Goal: Contribute content: Add original content to the website for others to see

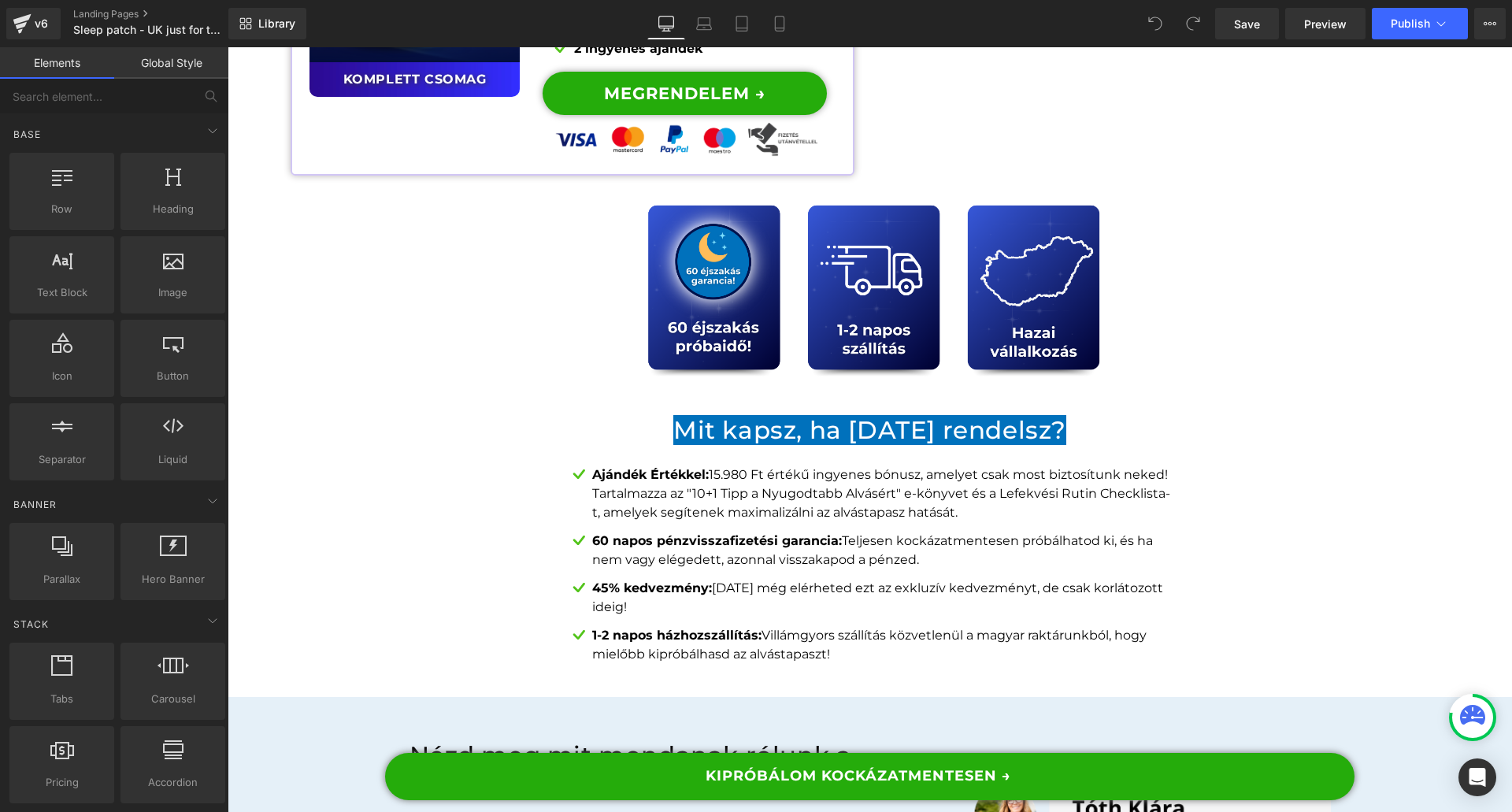
scroll to position [12450, 0]
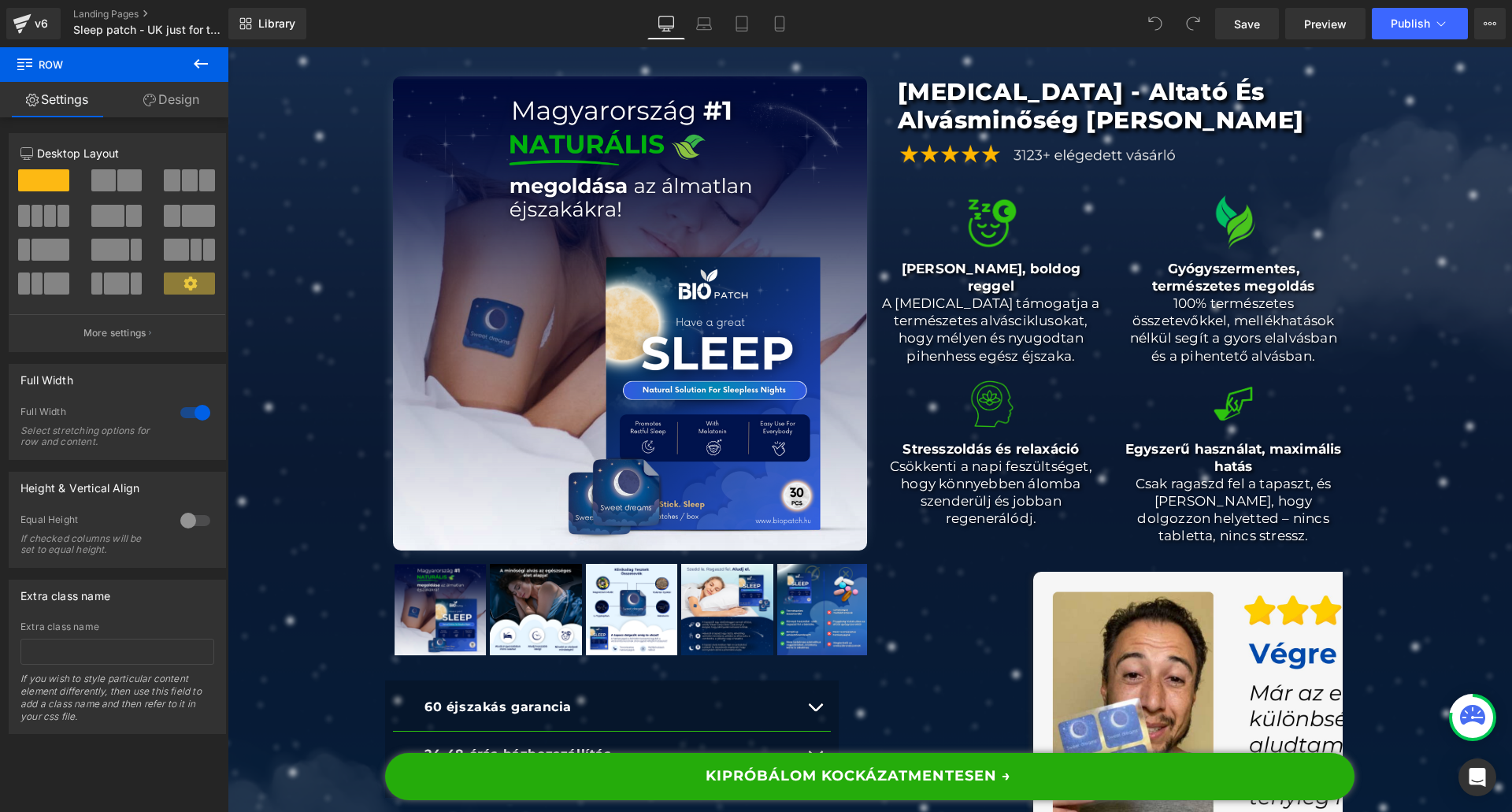
scroll to position [0, 0]
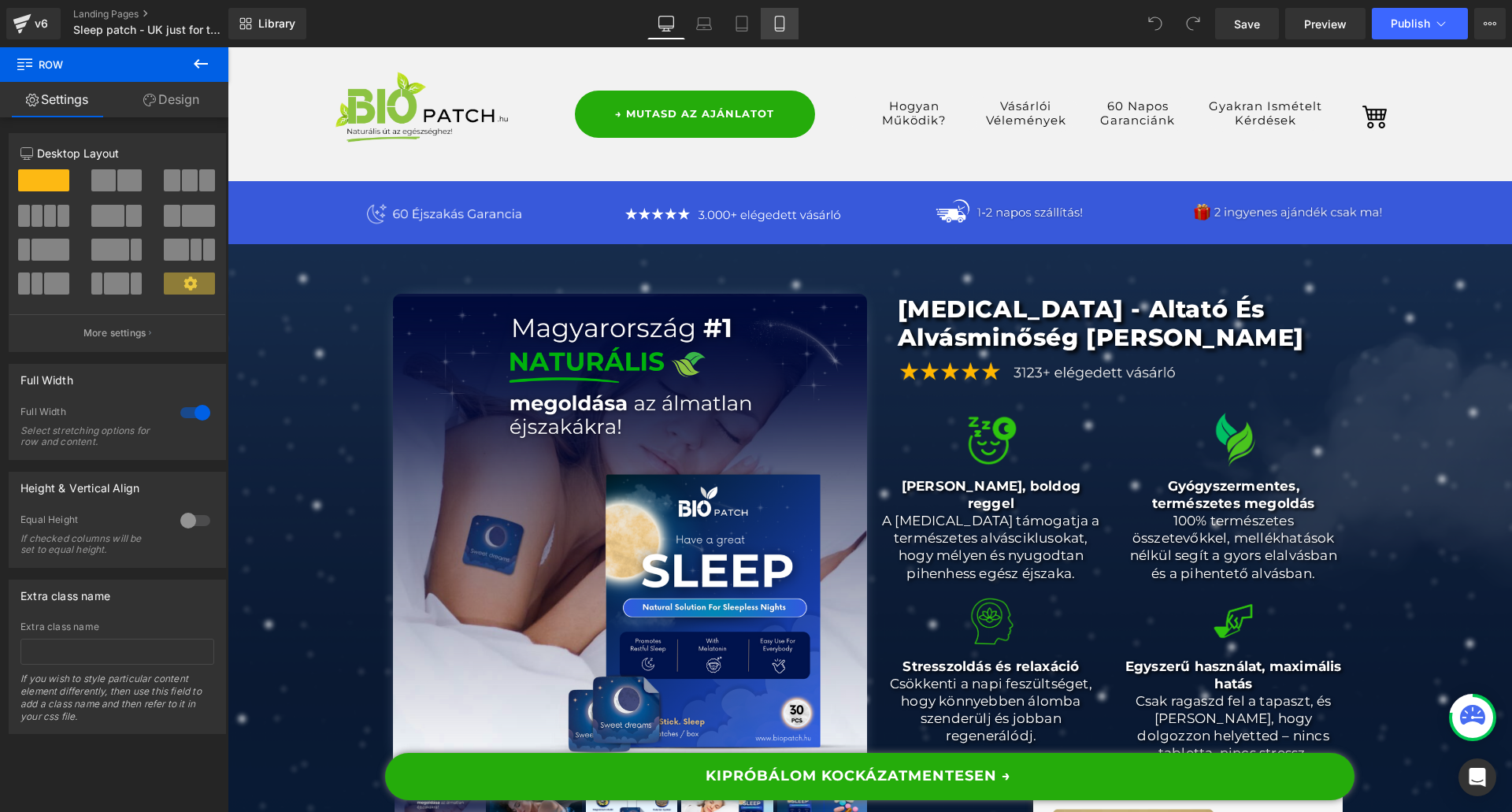
drag, startPoint x: 311, startPoint y: 211, endPoint x: 786, endPoint y: 20, distance: 512.0
click at [786, 20] on icon at bounding box center [780, 23] width 16 height 16
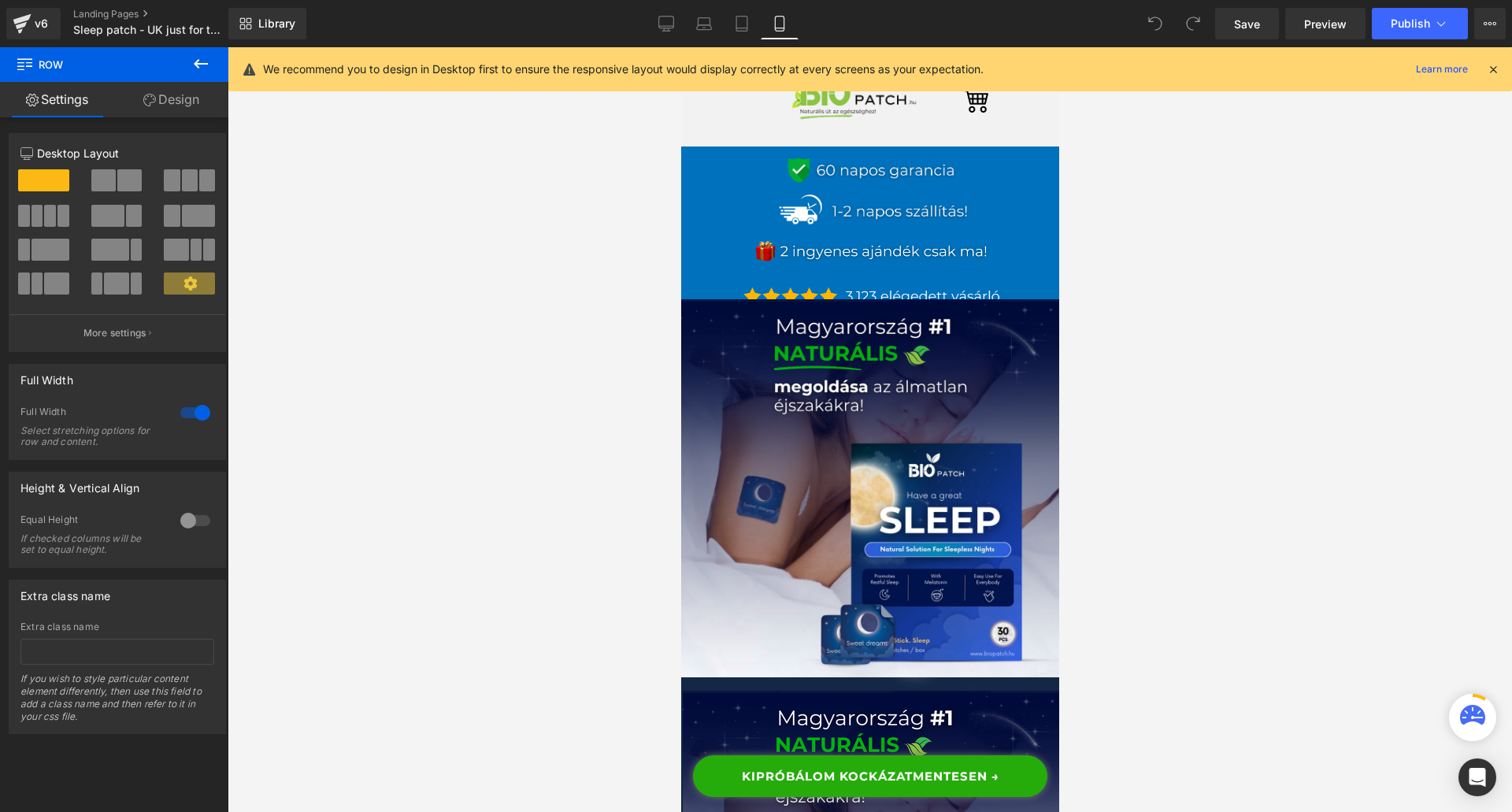
click at [1499, 80] on div "We recommend you to design in Desktop first to ensure the responsive layout wou…" at bounding box center [871, 68] width 1284 height 44
click at [1498, 69] on icon at bounding box center [1493, 68] width 14 height 14
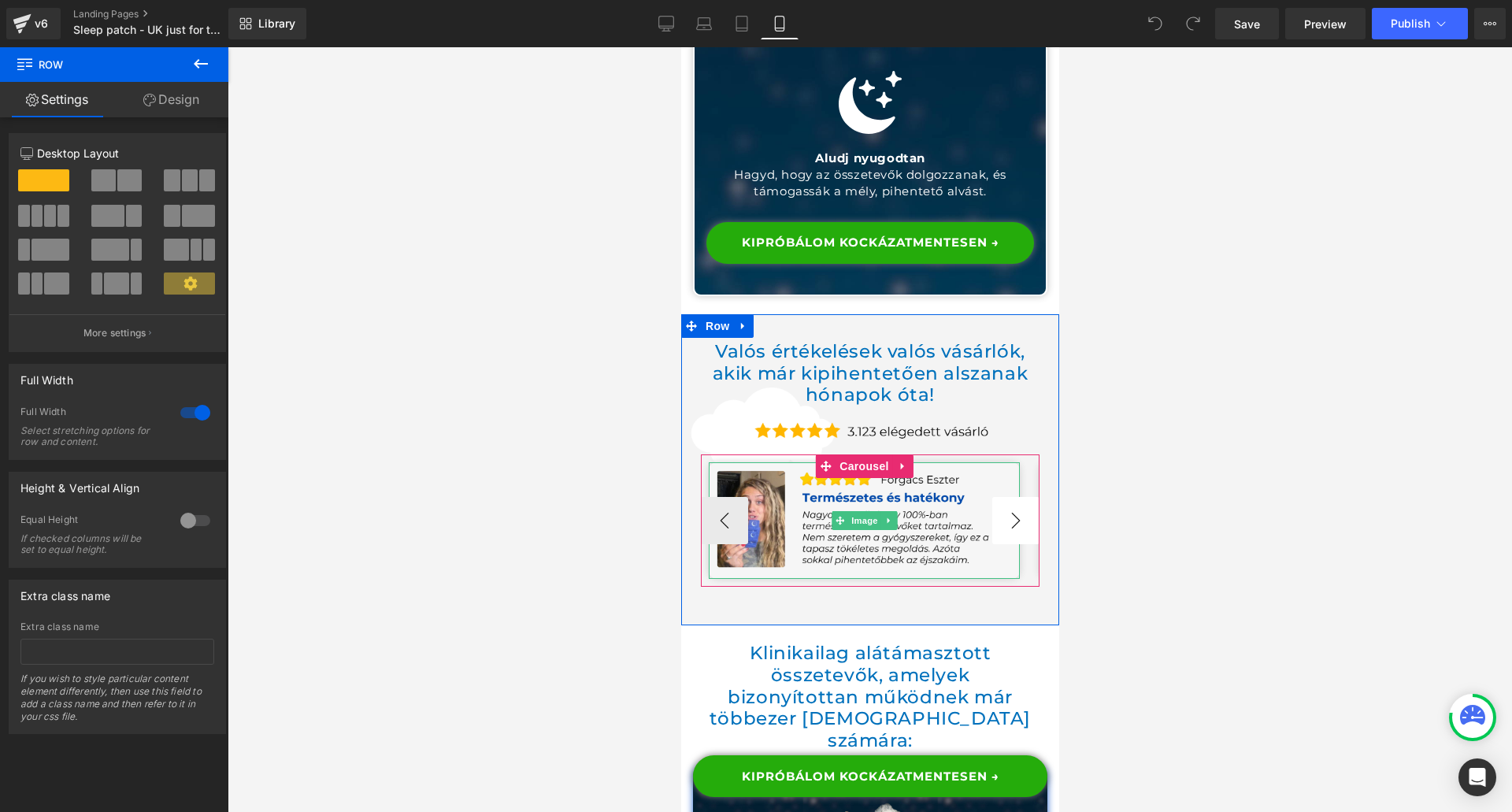
scroll to position [5898, 0]
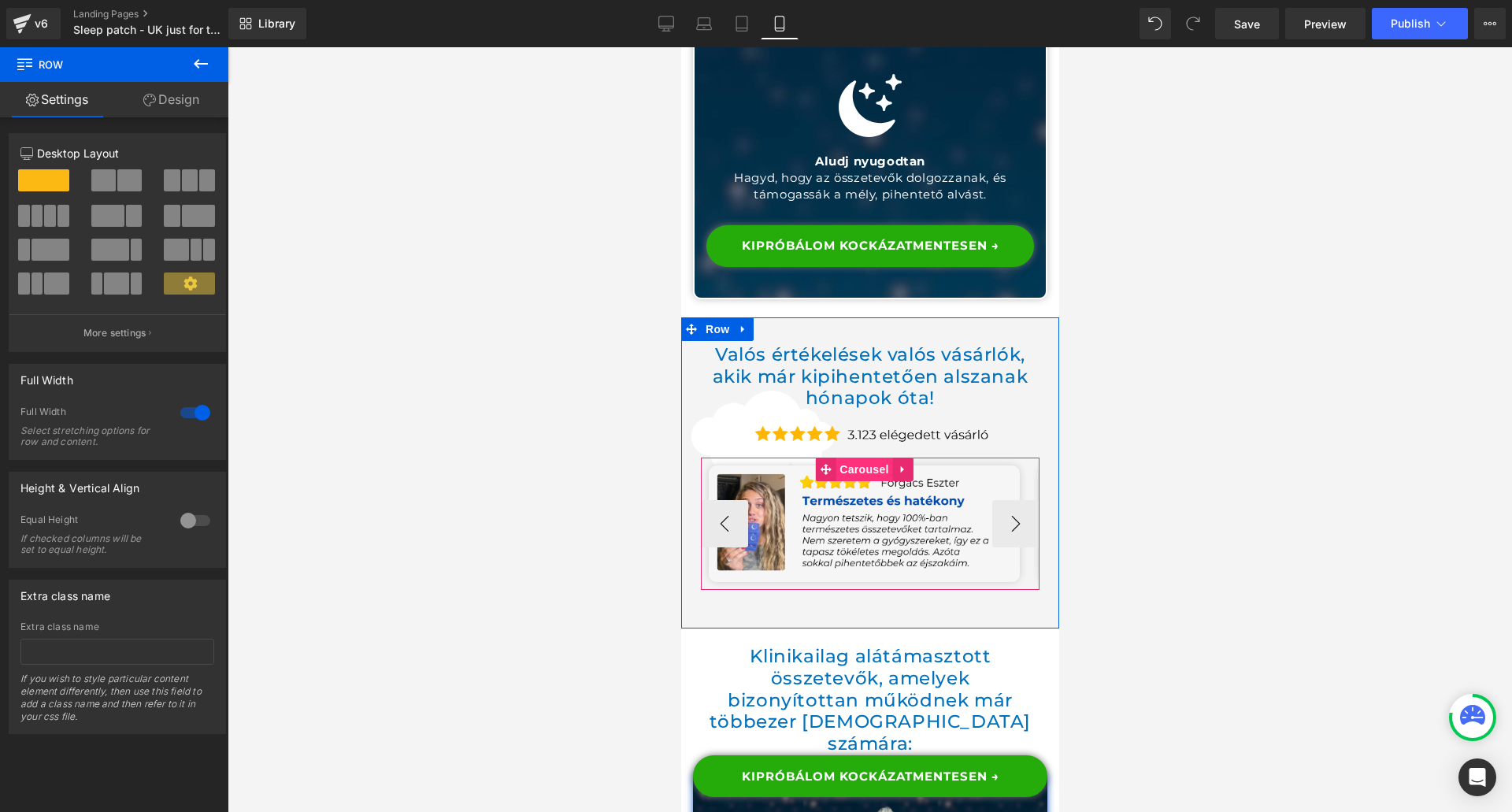
click at [857, 458] on span "Carousel" at bounding box center [863, 469] width 57 height 23
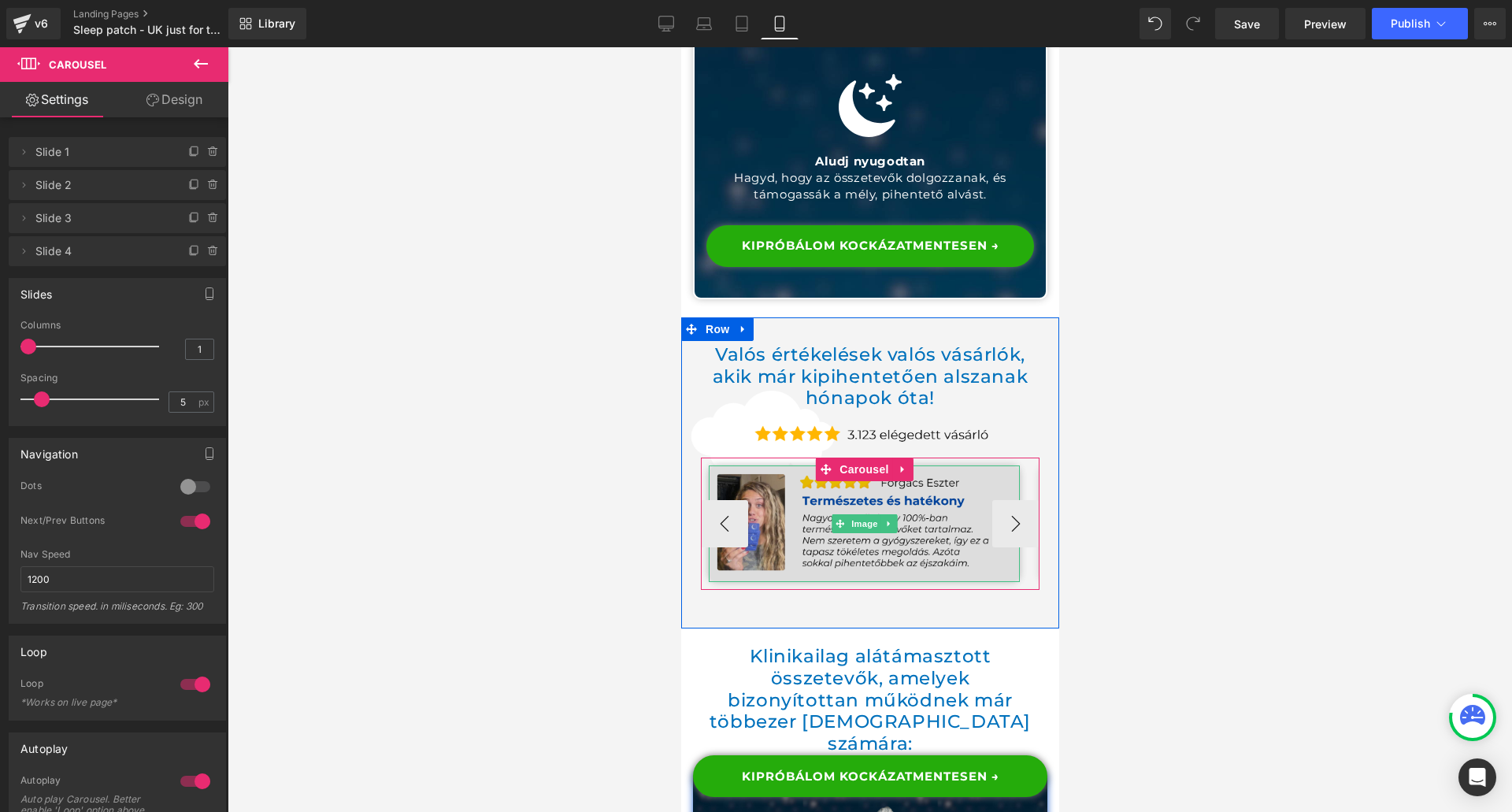
click at [805, 466] on img at bounding box center [863, 524] width 311 height 116
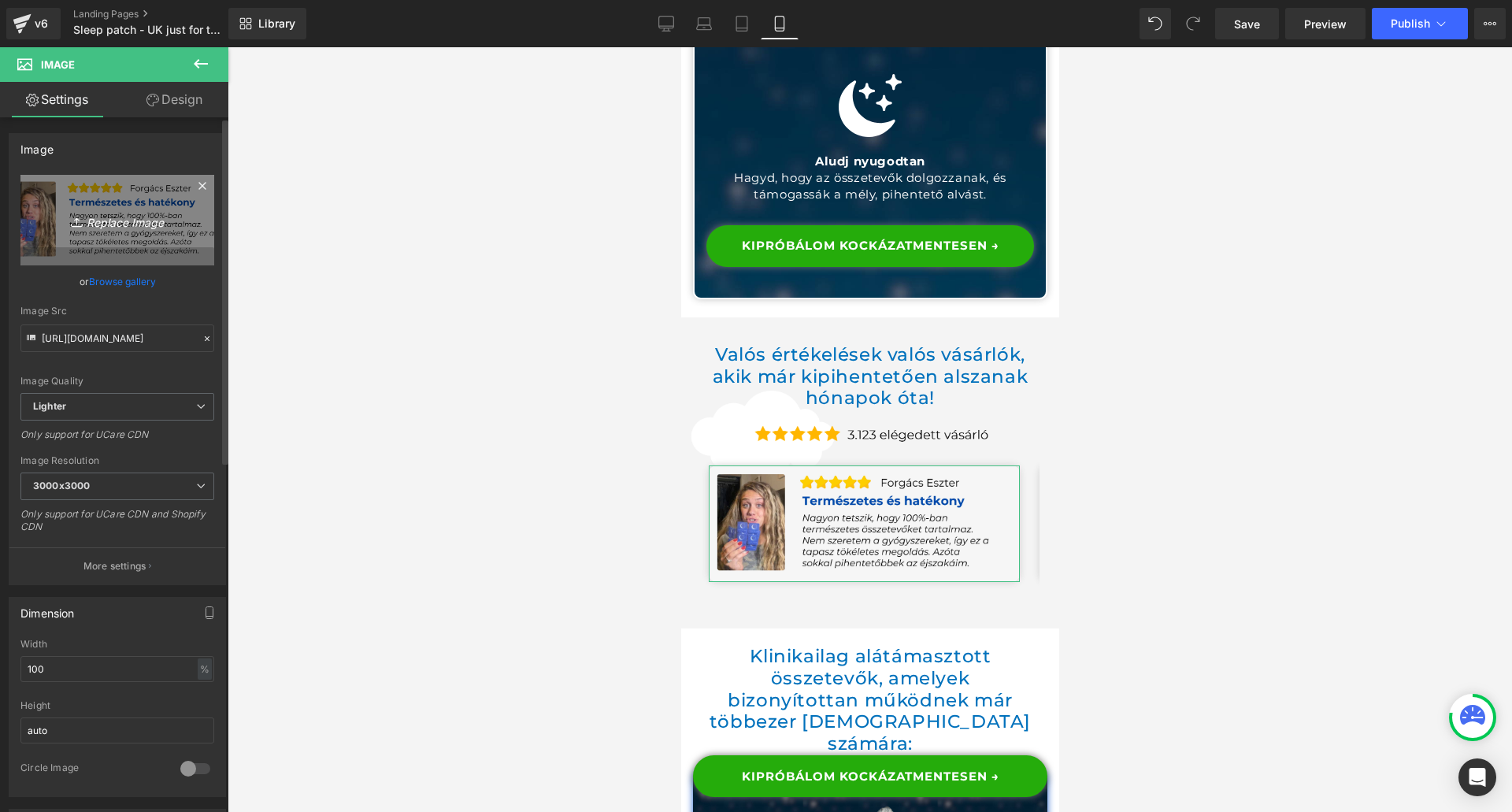
click at [89, 264] on link "Replace Image" at bounding box center [117, 220] width 194 height 91
type input "C:\fakepath\testimonial4.png"
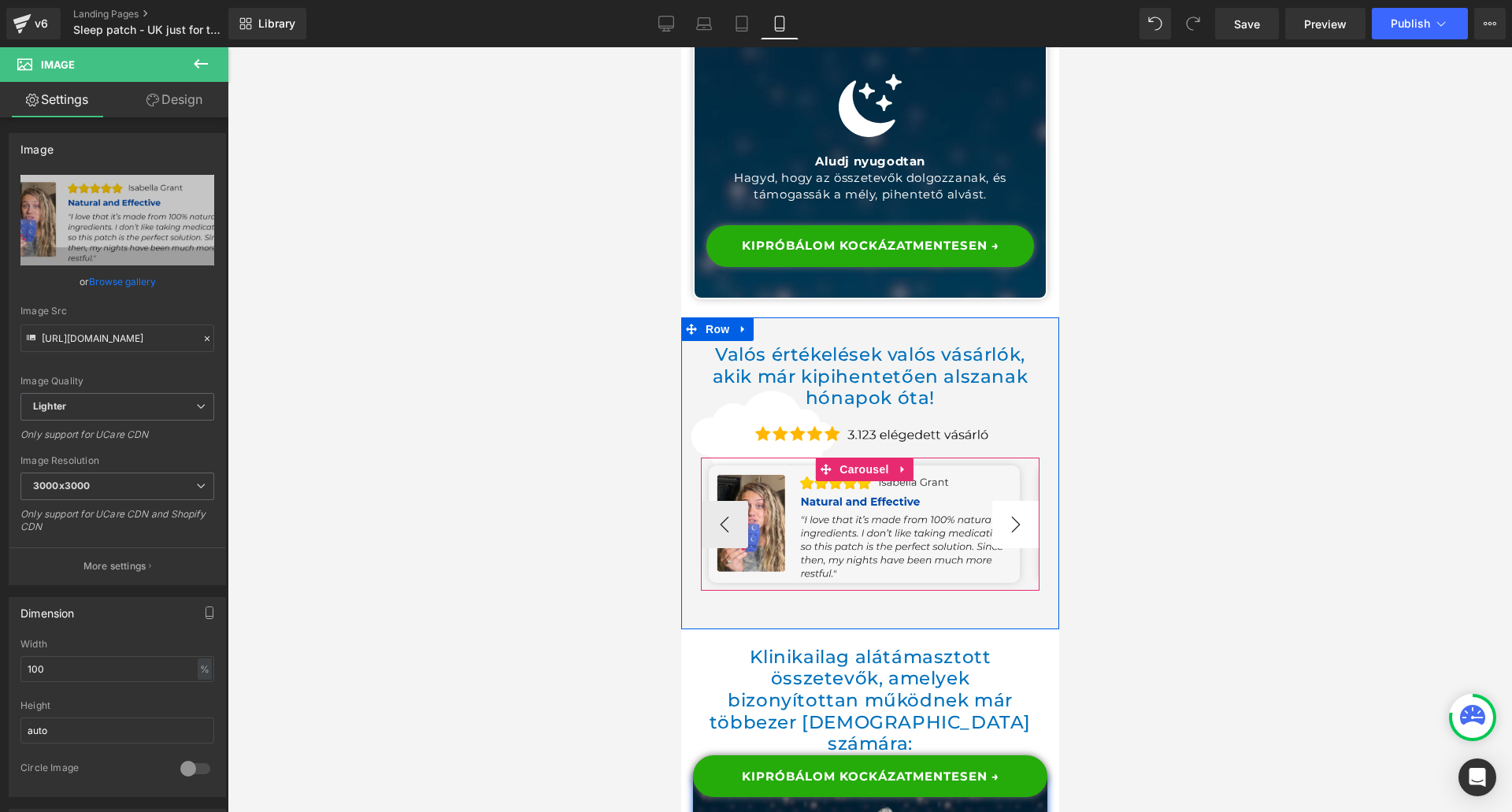
click at [1008, 501] on button "›" at bounding box center [1015, 524] width 47 height 47
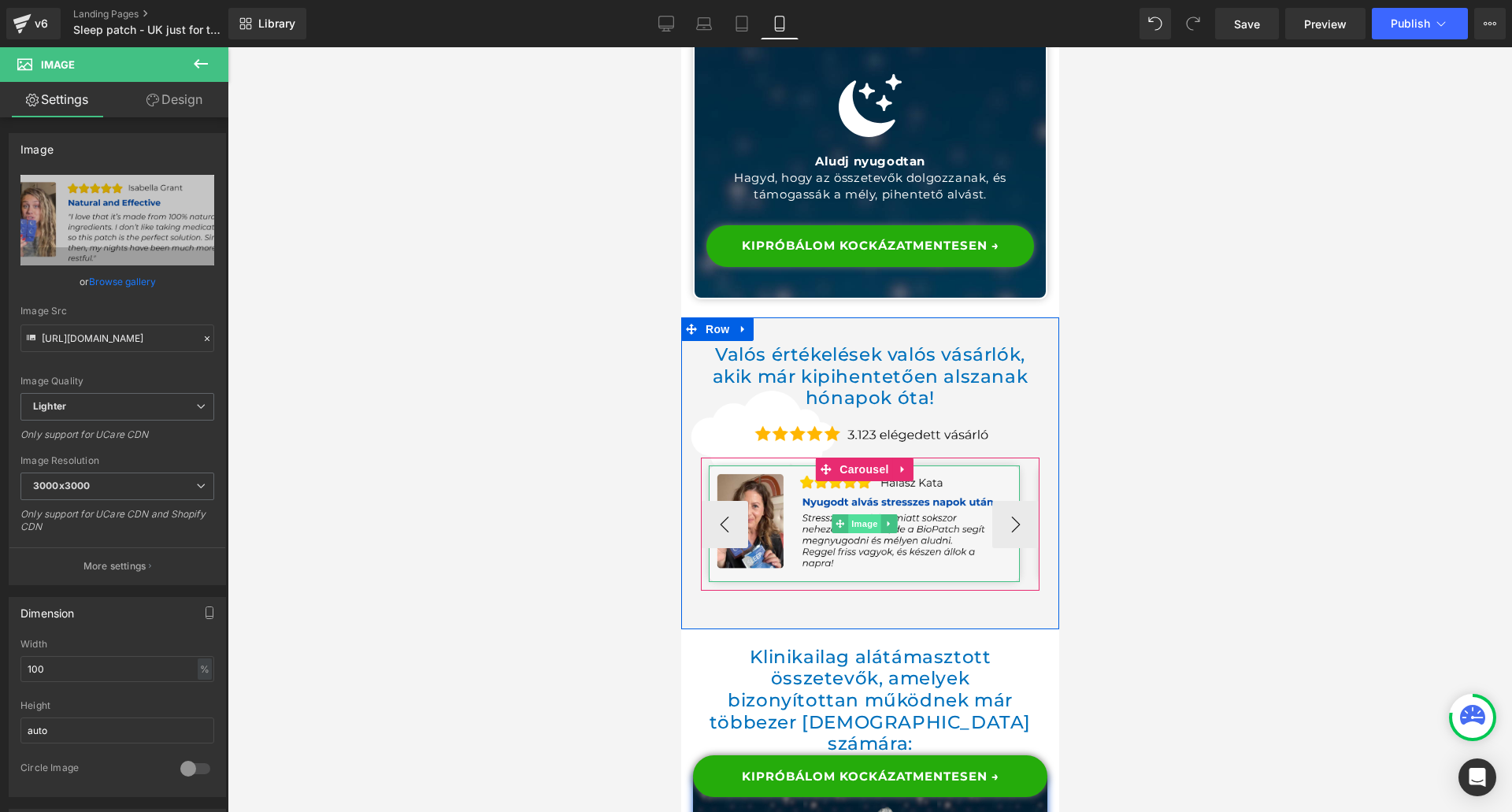
click at [857, 515] on span "Image" at bounding box center [863, 524] width 33 height 19
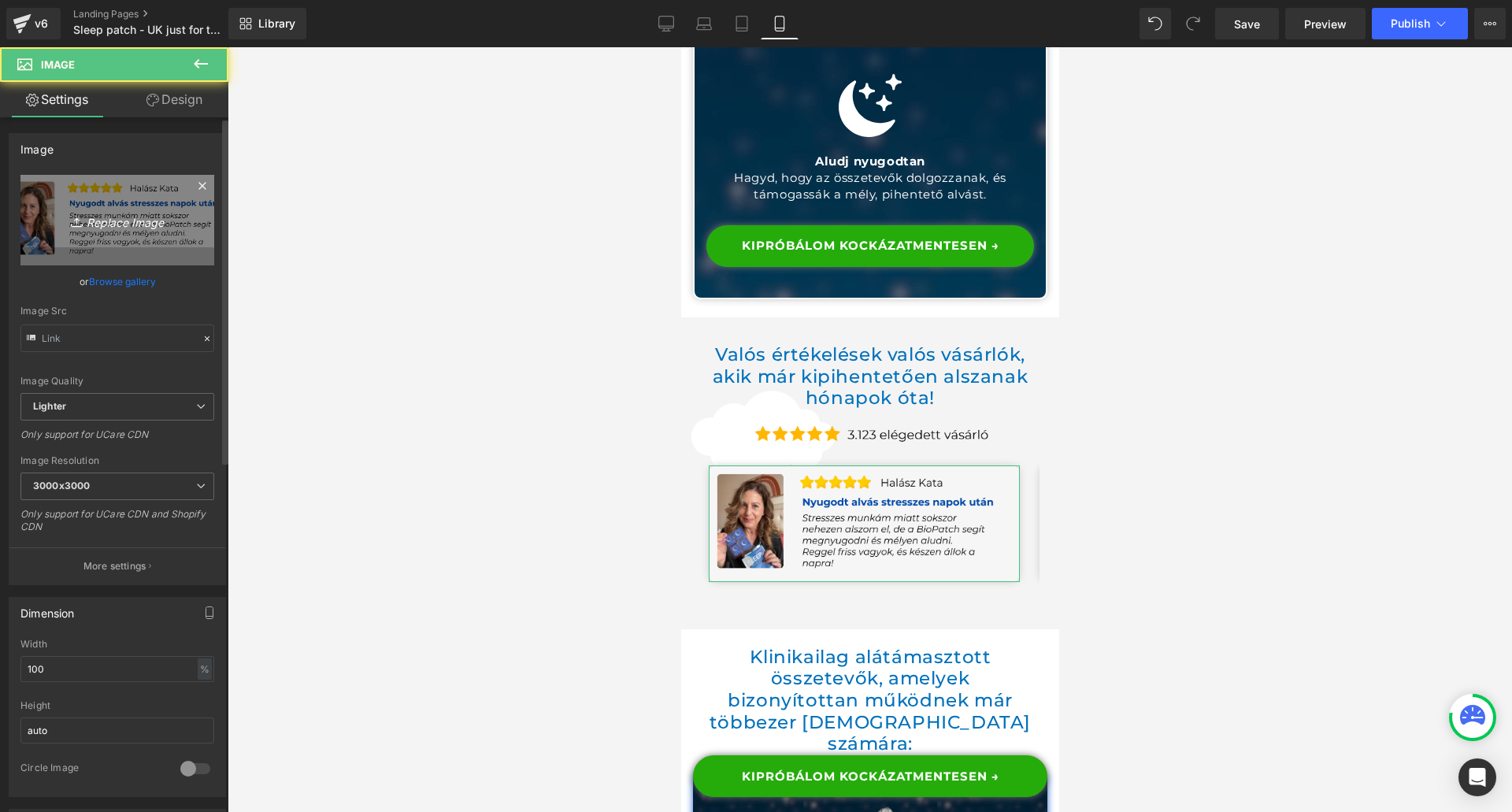
click at [151, 243] on link "Replace Image" at bounding box center [117, 220] width 194 height 91
type input "C:\fakepath\testimonial1.png"
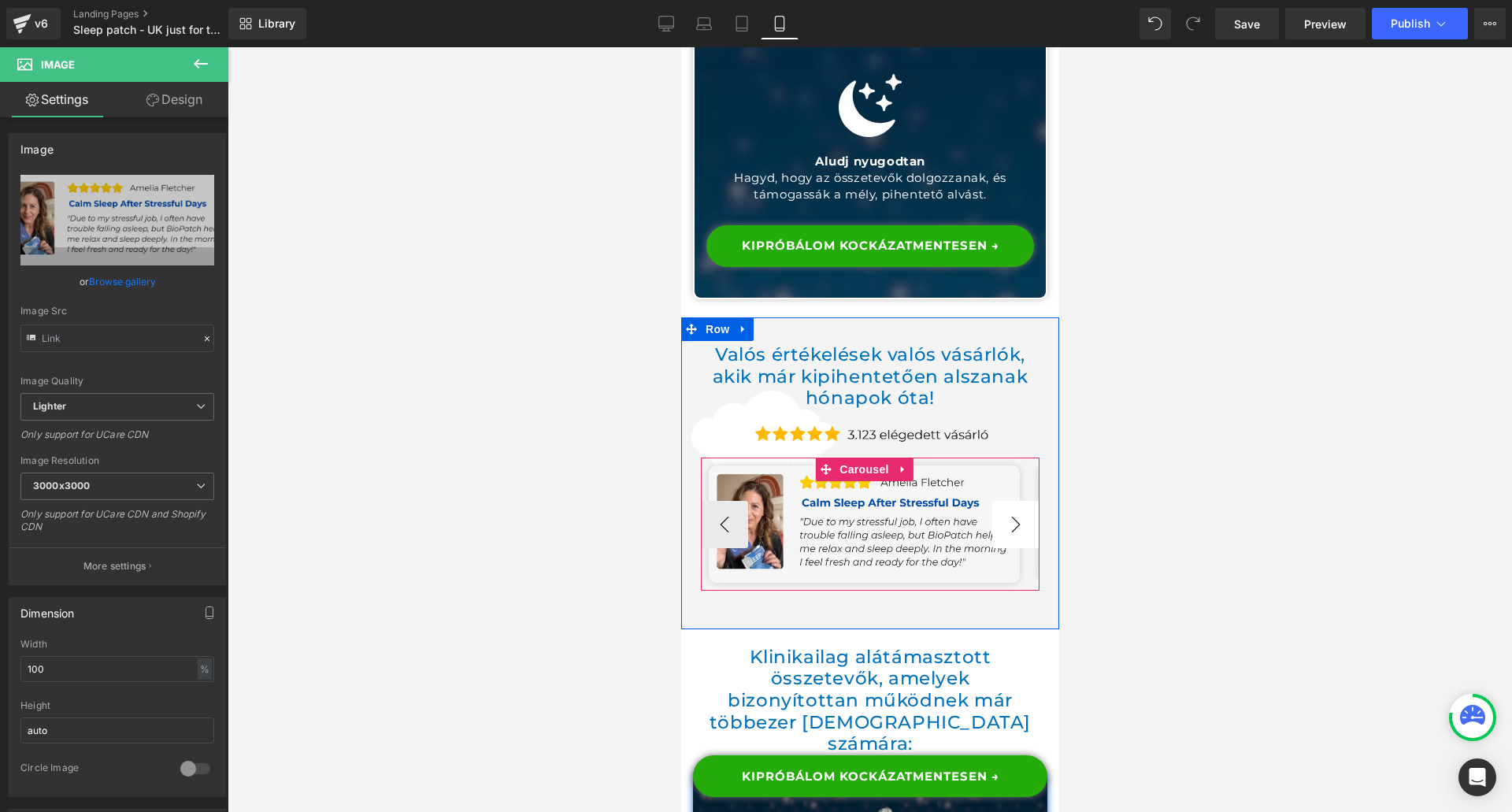
click at [997, 501] on button "›" at bounding box center [1015, 524] width 47 height 47
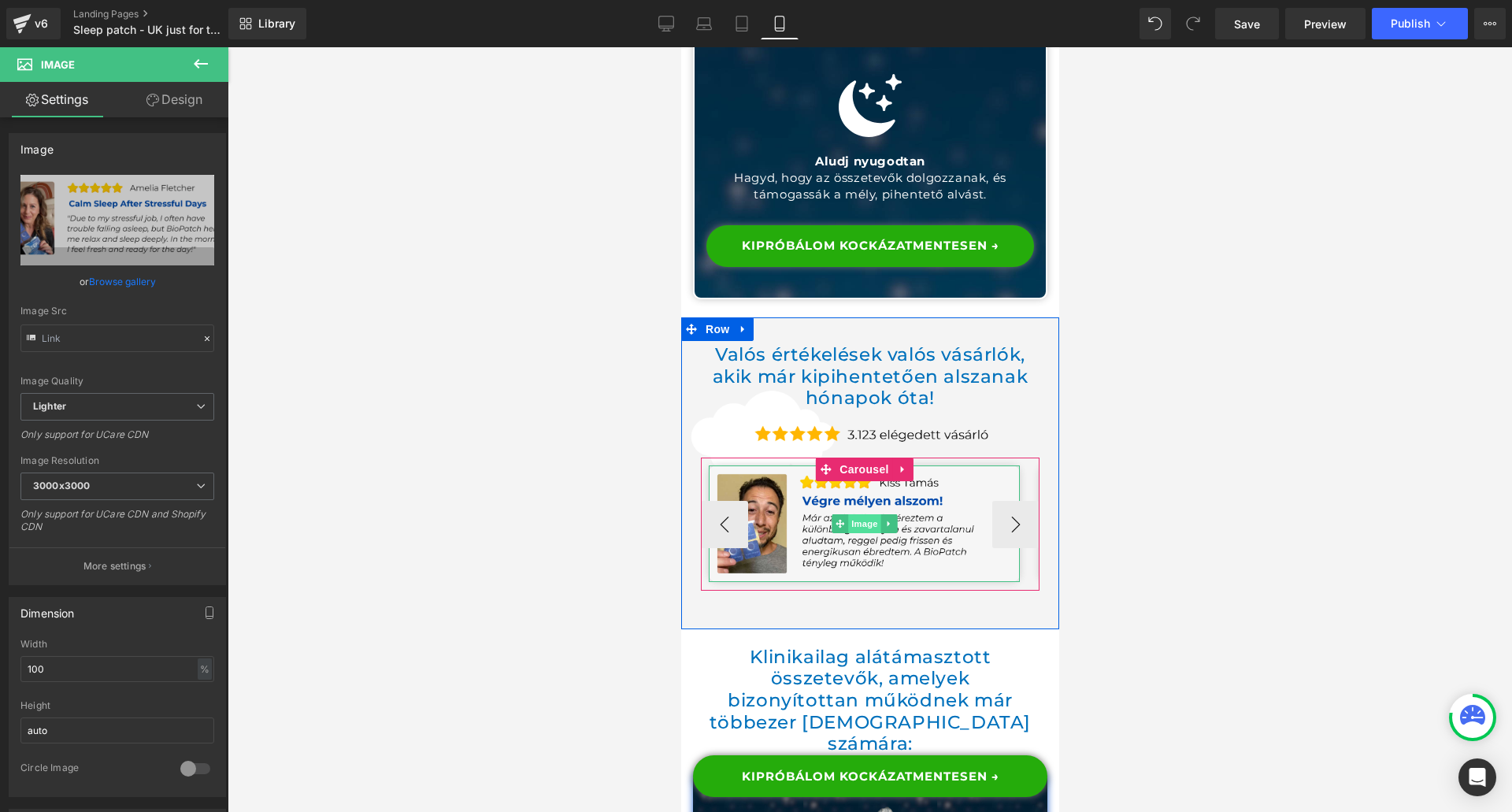
click at [874, 515] on span "Image" at bounding box center [863, 524] width 33 height 19
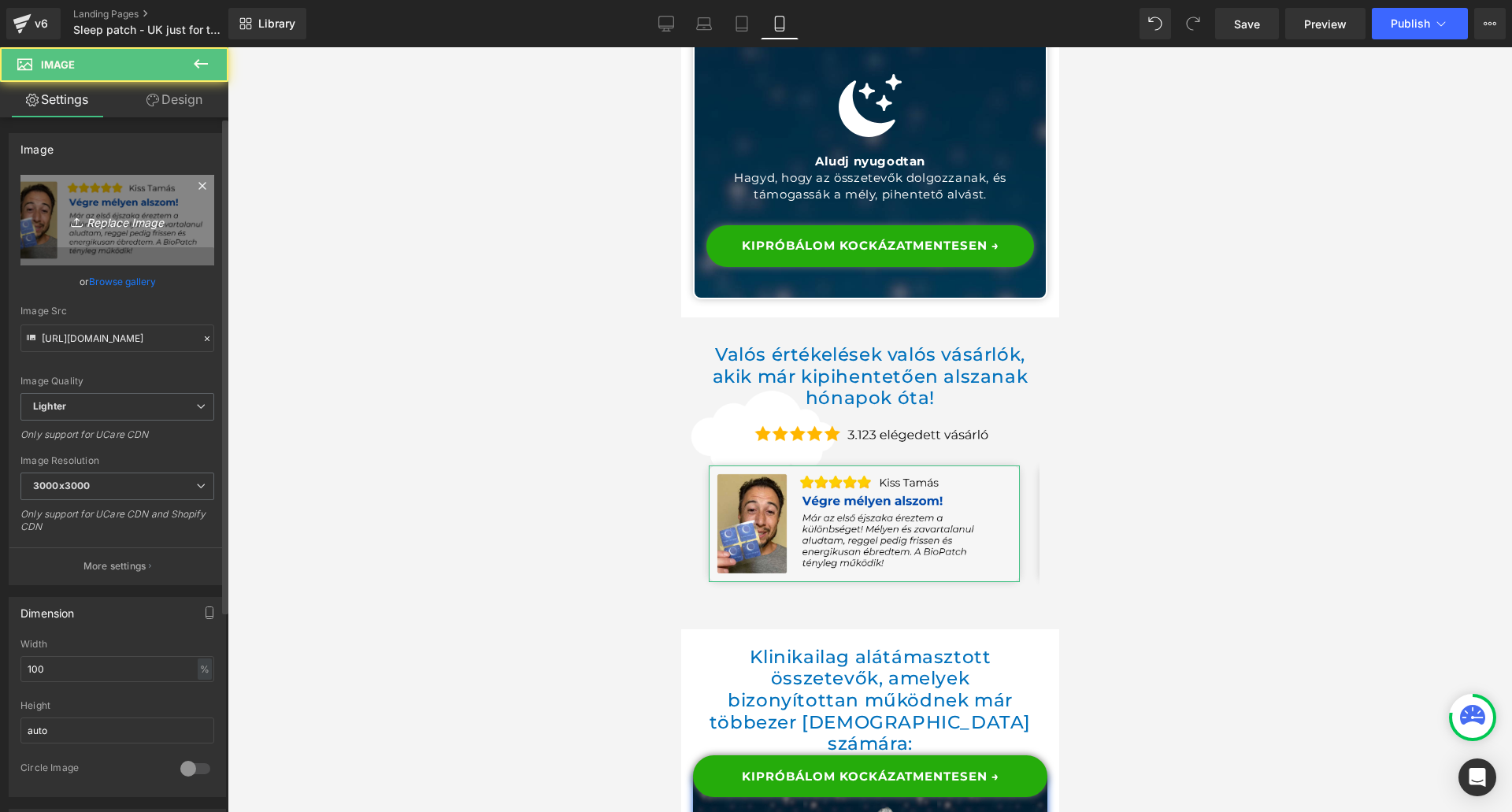
click at [117, 255] on link "Replace Image" at bounding box center [117, 220] width 194 height 91
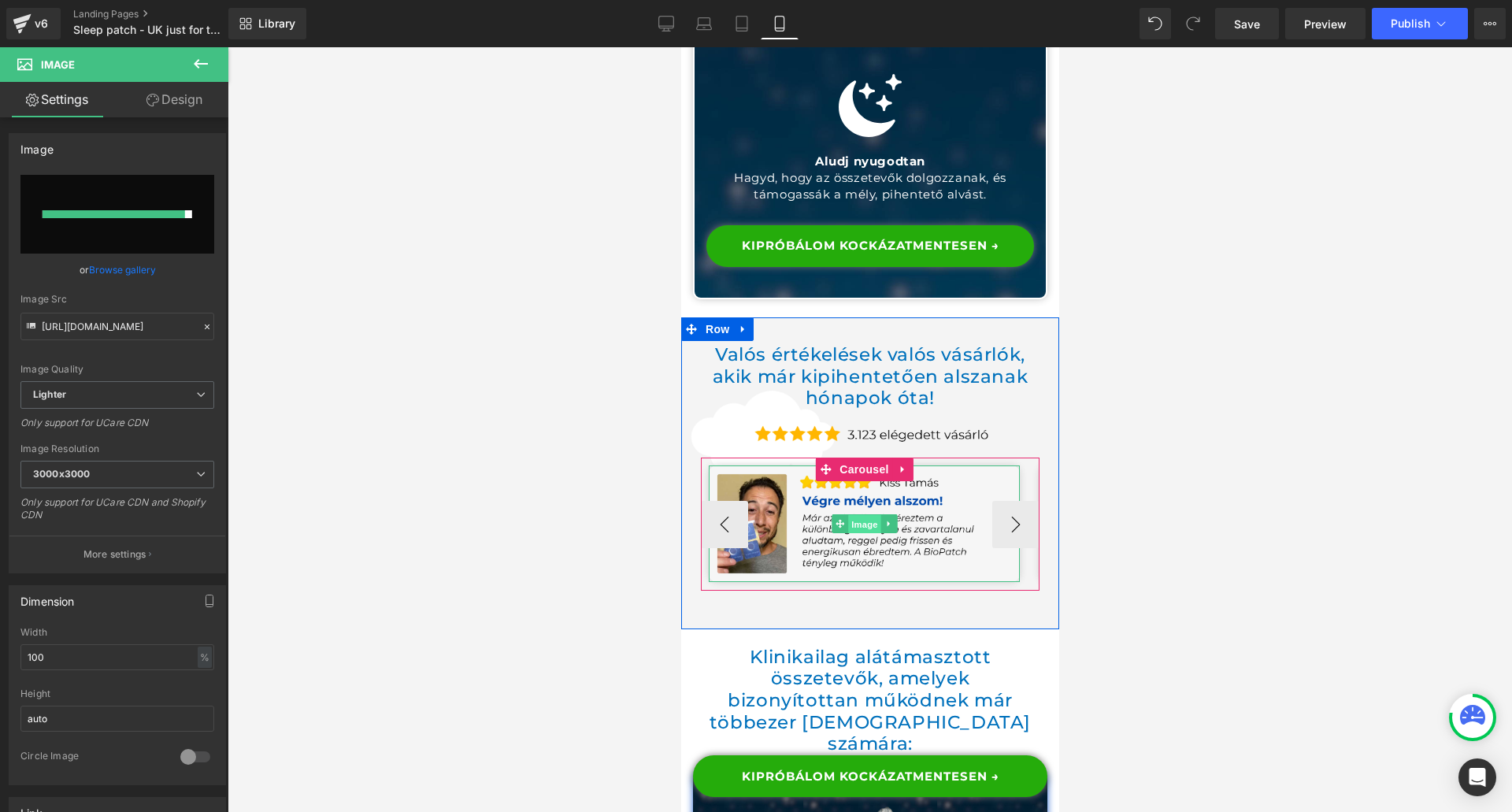
click at [873, 516] on span "Image" at bounding box center [863, 525] width 33 height 19
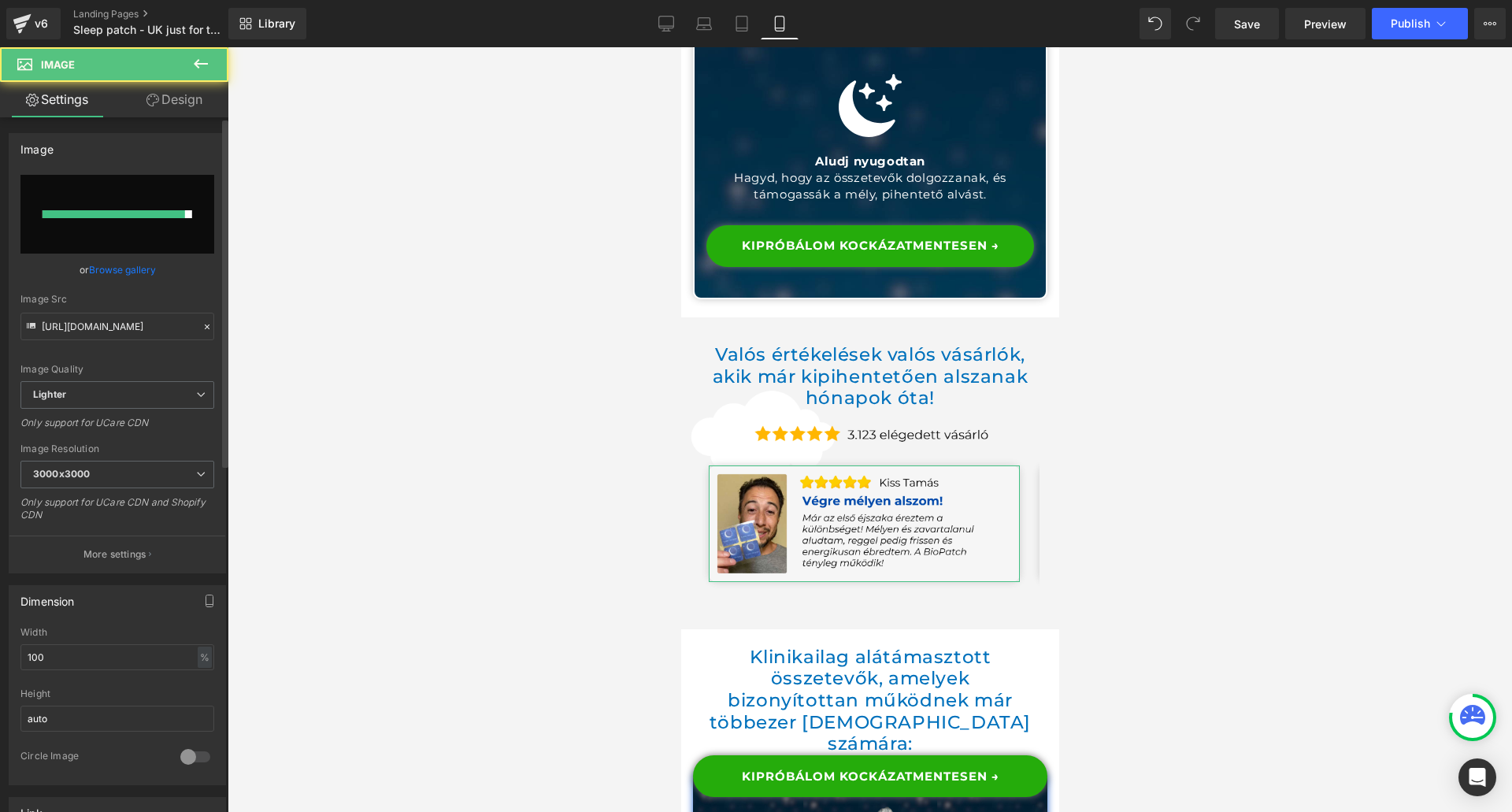
click at [134, 239] on input "file" at bounding box center [117, 215] width 194 height 79
type input "C:\fakepath\testimonial3.png"
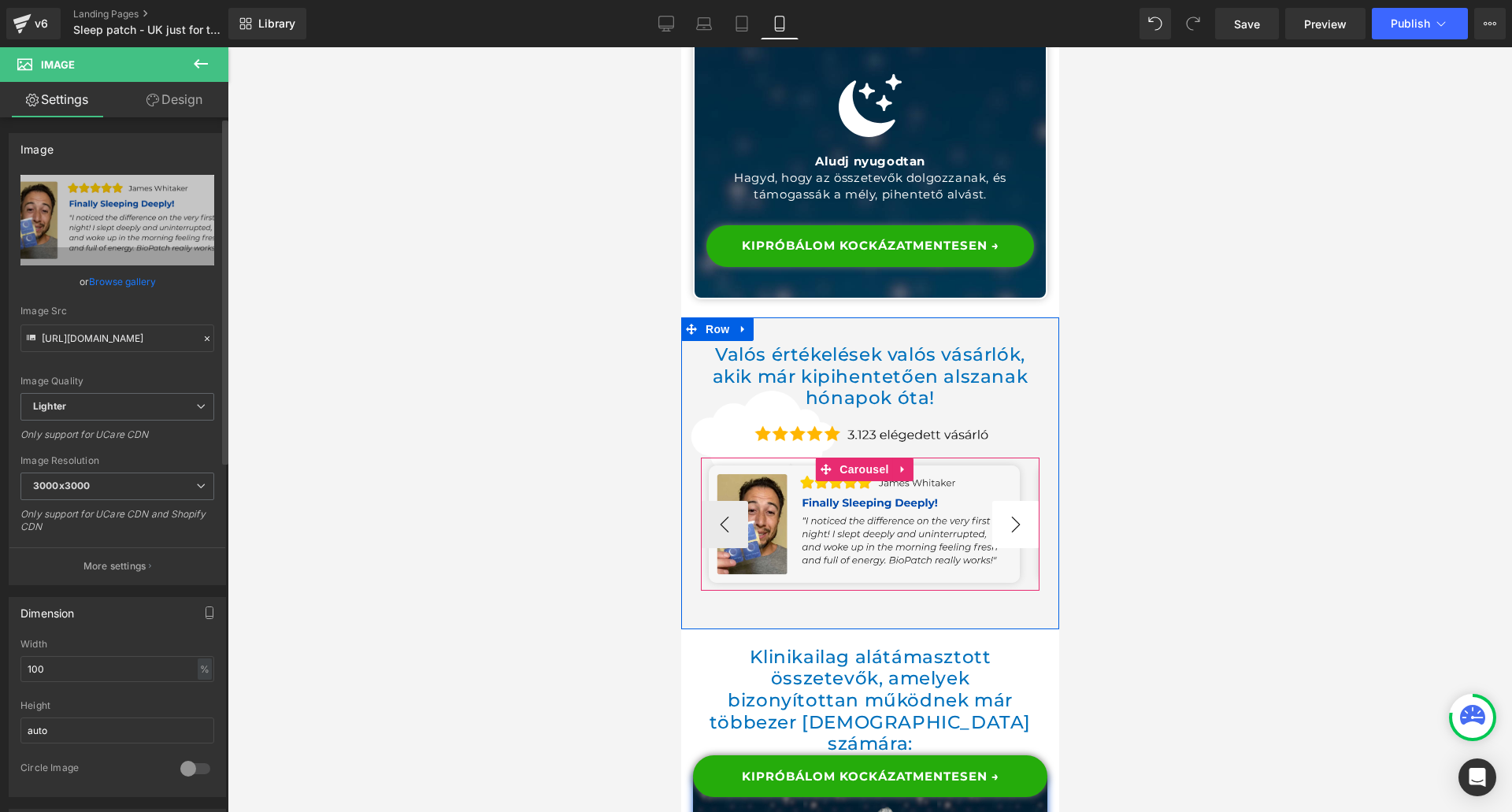
click at [997, 501] on button "›" at bounding box center [1015, 524] width 47 height 47
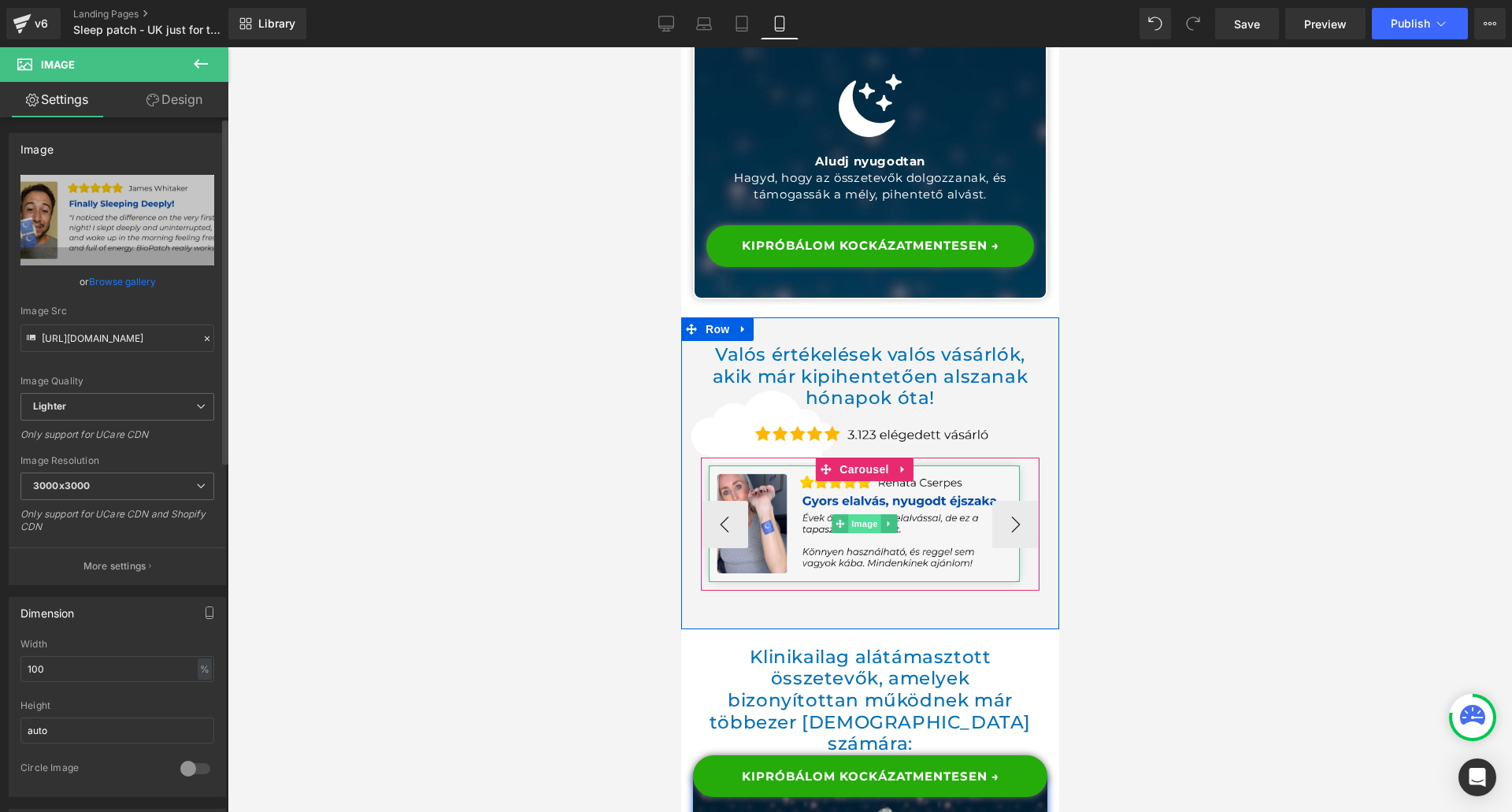
click at [855, 515] on span "Image" at bounding box center [863, 524] width 33 height 19
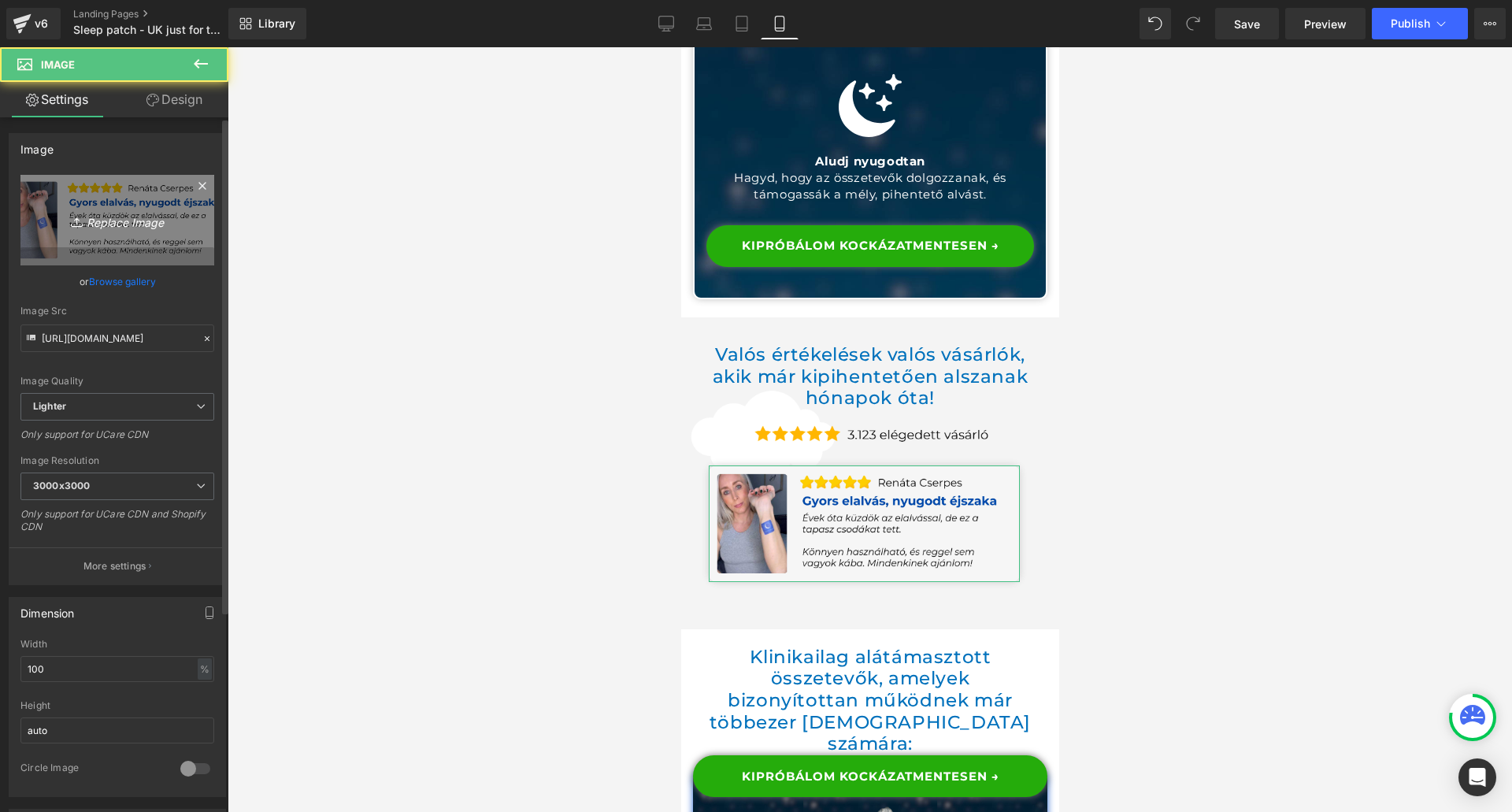
click at [85, 218] on icon "Replace Image" at bounding box center [117, 219] width 126 height 20
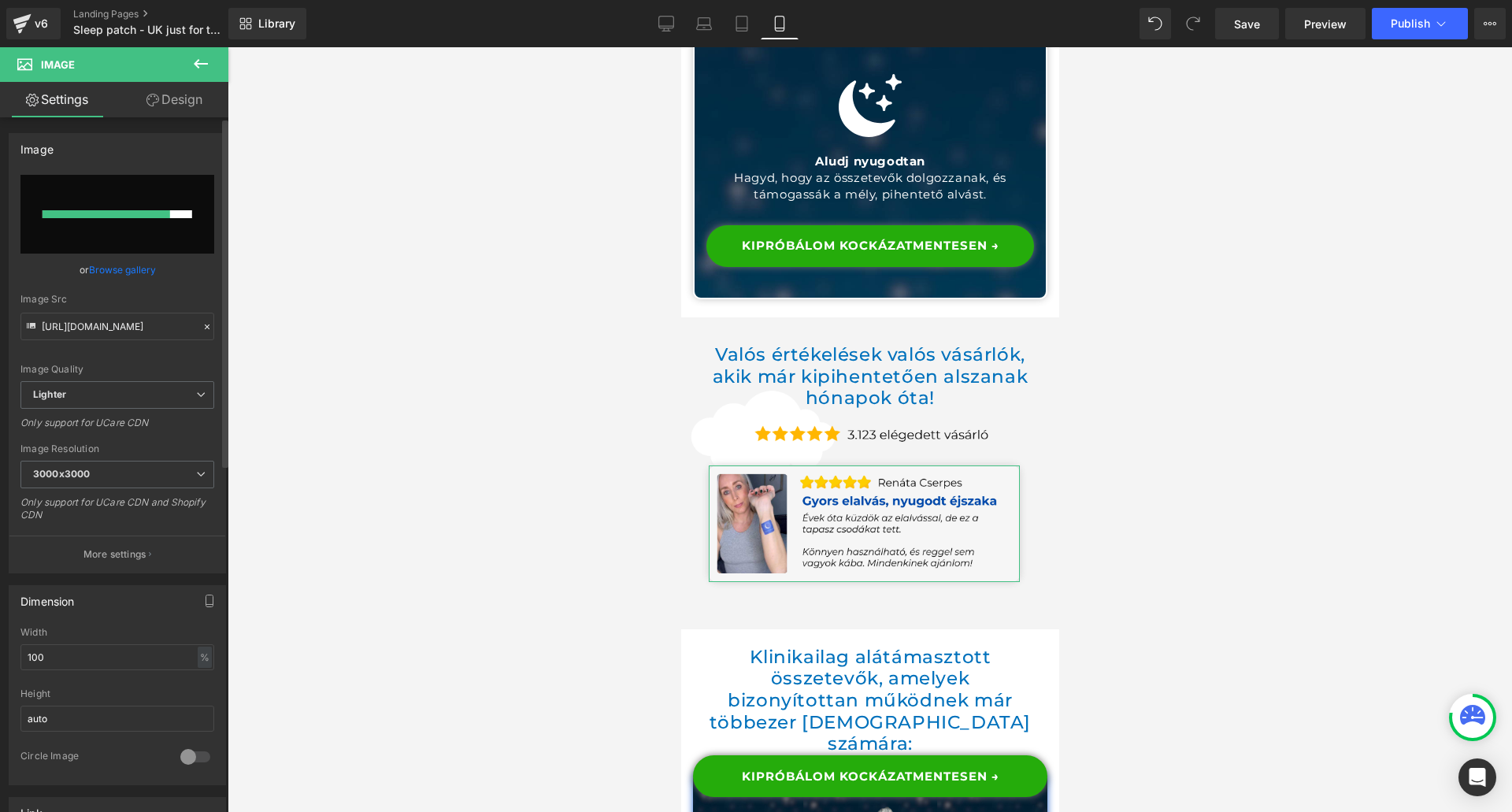
click at [45, 200] on input "file" at bounding box center [117, 215] width 194 height 79
type input "C:\fakepath\testimonial2.png"
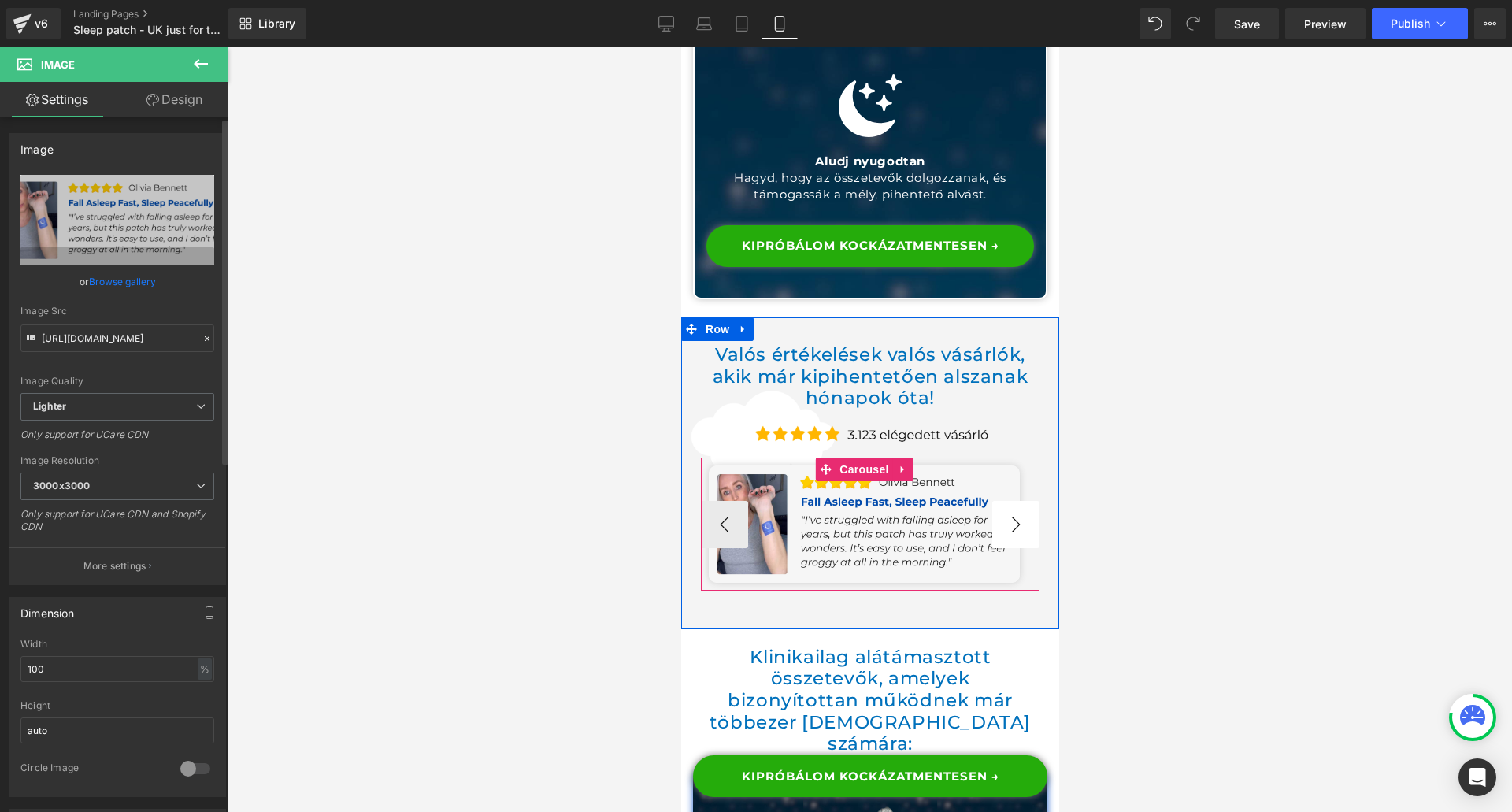
click at [1013, 501] on button "›" at bounding box center [1015, 524] width 47 height 47
click at [999, 501] on button "›" at bounding box center [1015, 524] width 47 height 47
click at [733, 501] on button "‹" at bounding box center [724, 524] width 47 height 47
click at [1004, 501] on button "›" at bounding box center [1015, 524] width 47 height 47
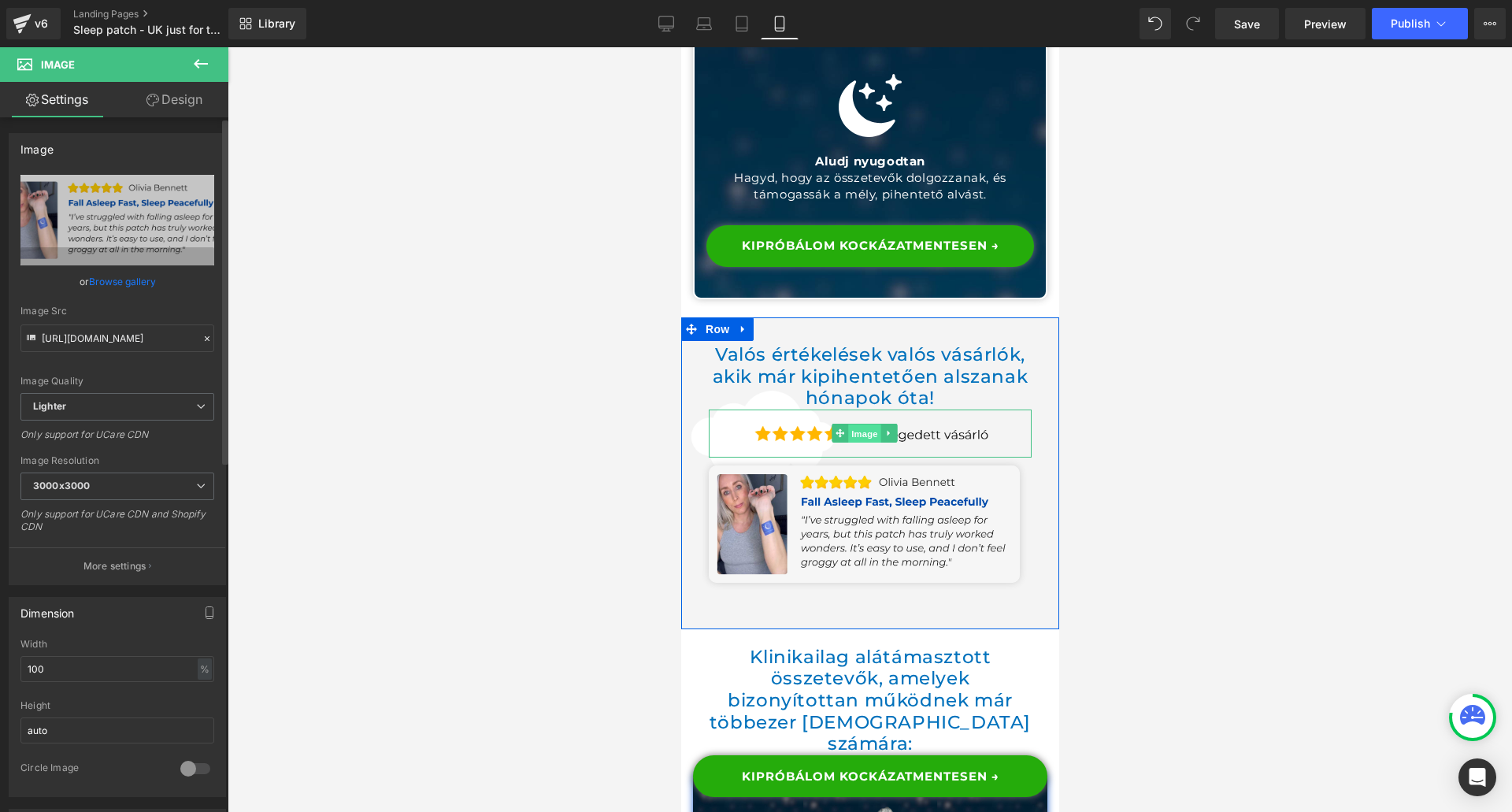
click at [874, 425] on span "Image" at bounding box center [863, 434] width 33 height 19
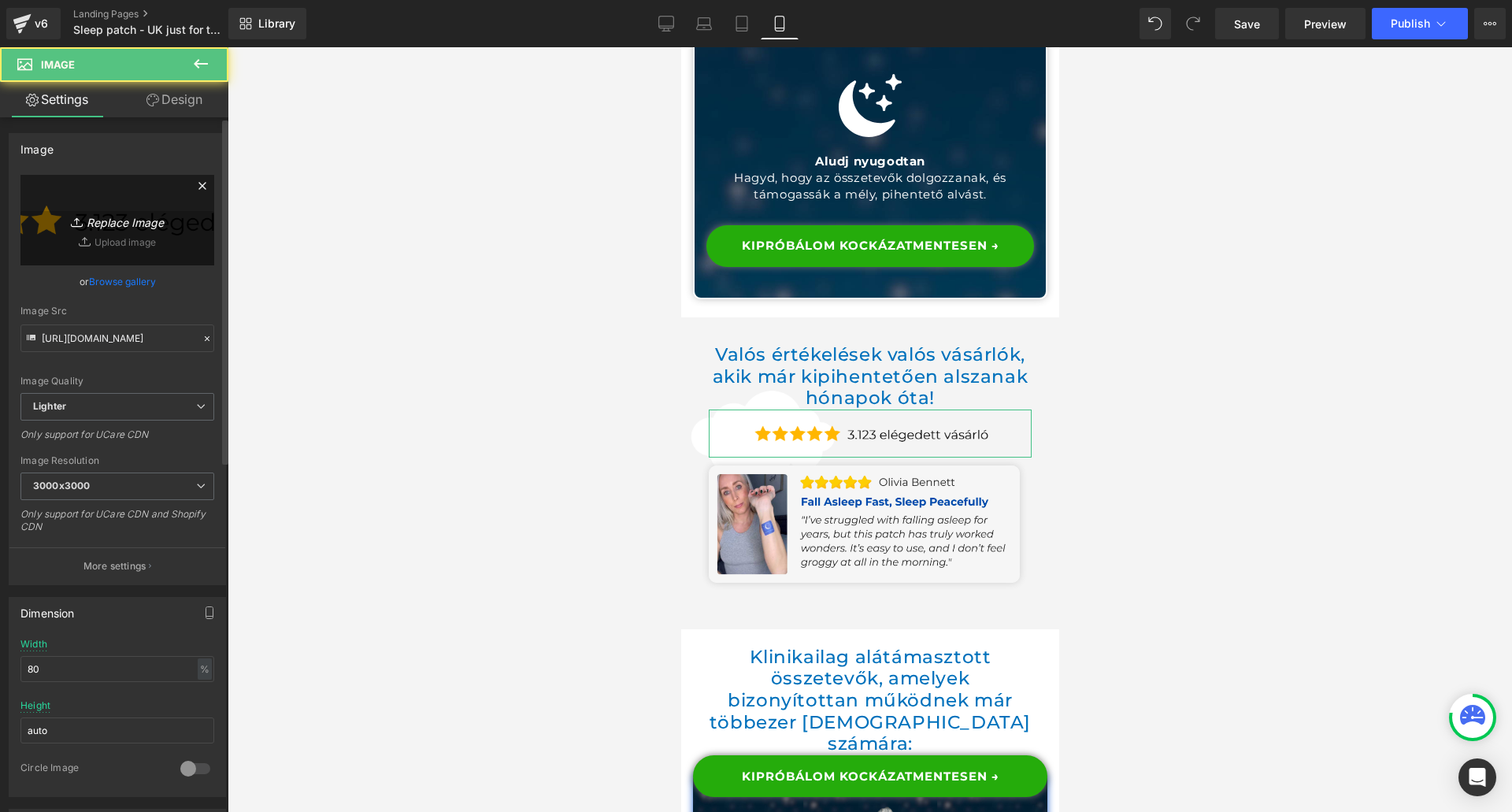
click at [129, 254] on link "Replace Image" at bounding box center [117, 220] width 194 height 91
type input "C:\fakepath\3123+ black (1).png"
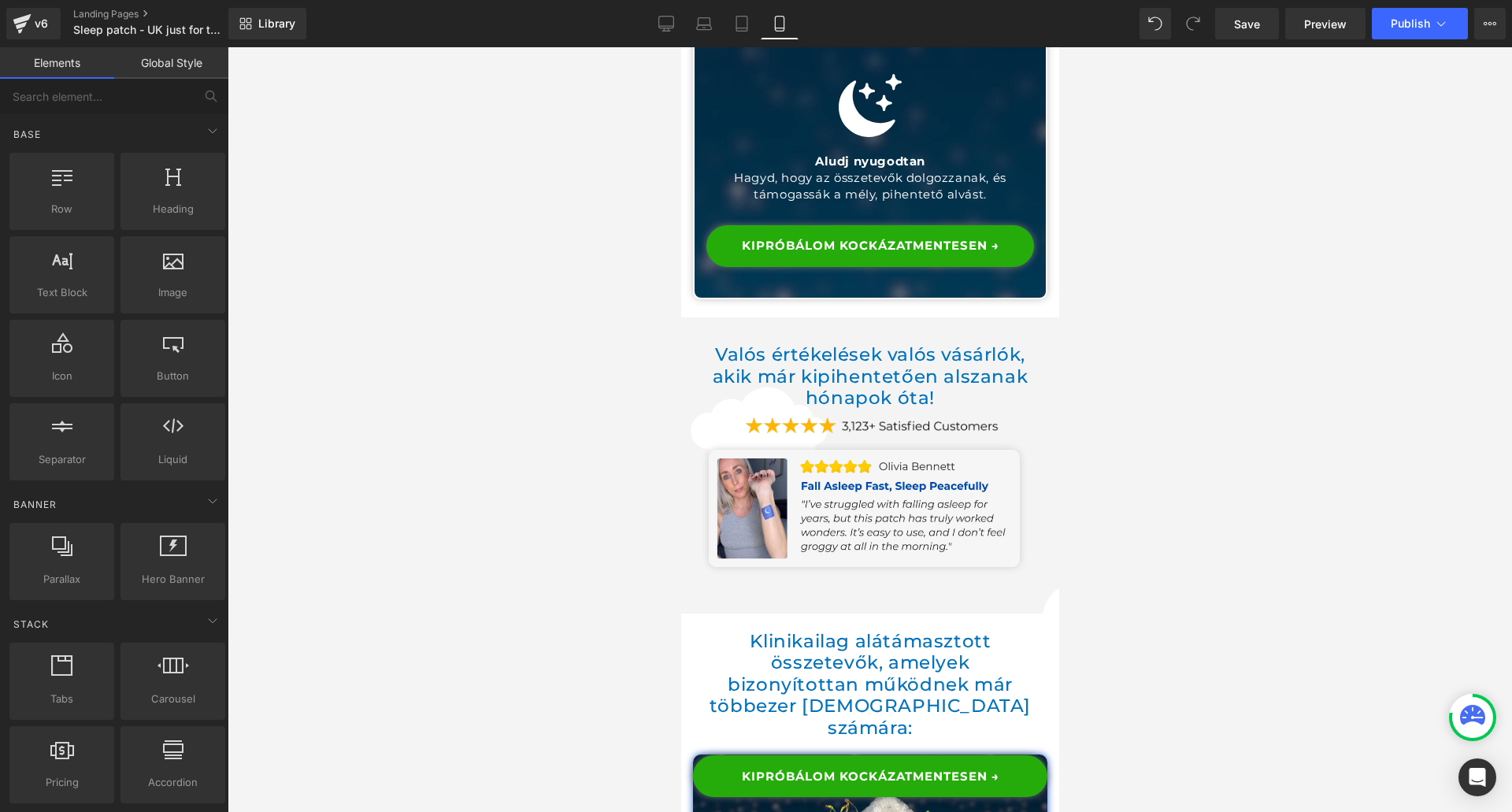
click at [586, 441] on div at bounding box center [870, 429] width 1285 height 765
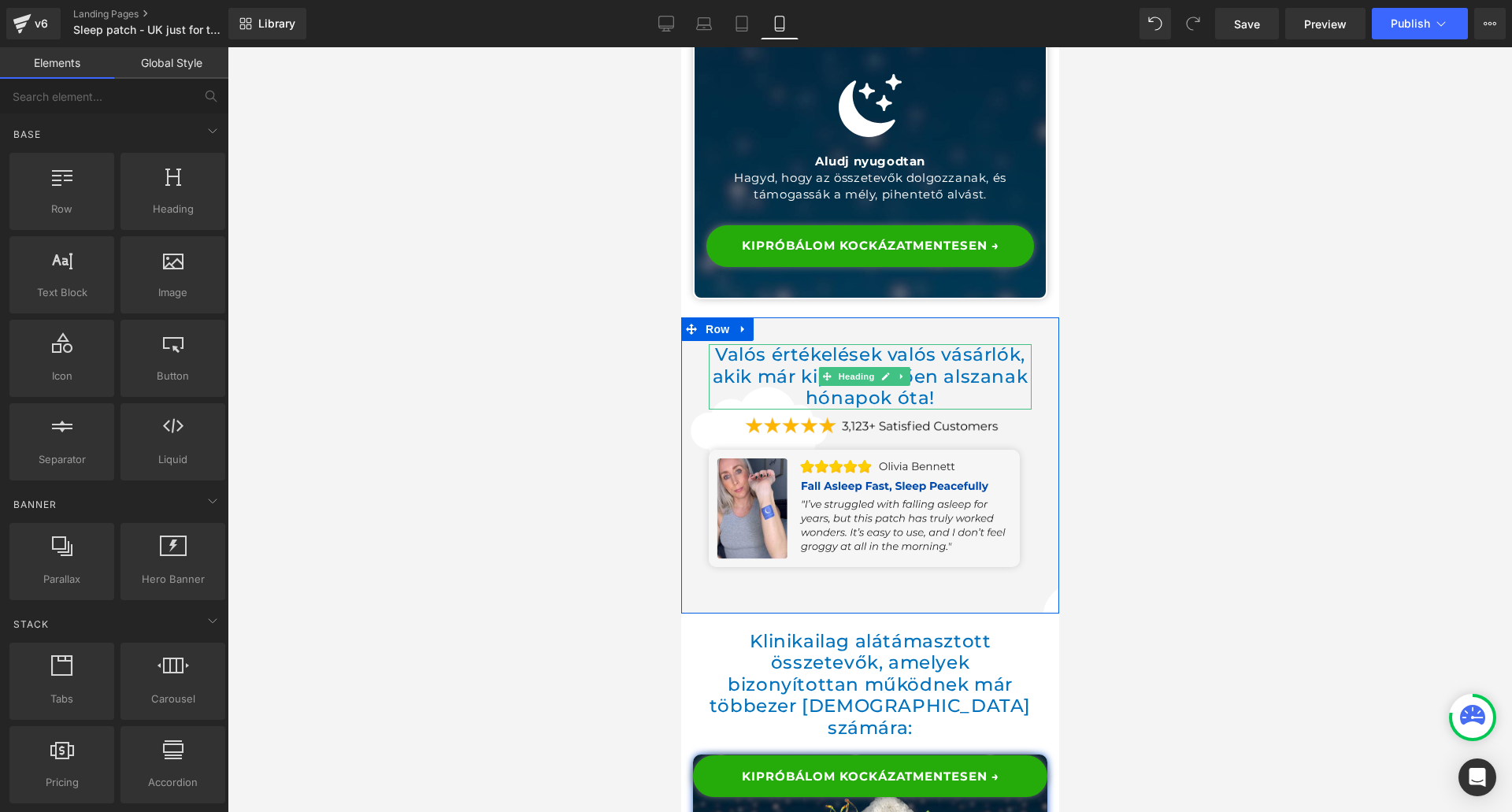
click at [770, 344] on h1 "Valós értékelések valós vásárlók, akik már kipihentetően alszanak hónapok óta!" at bounding box center [869, 377] width 323 height 66
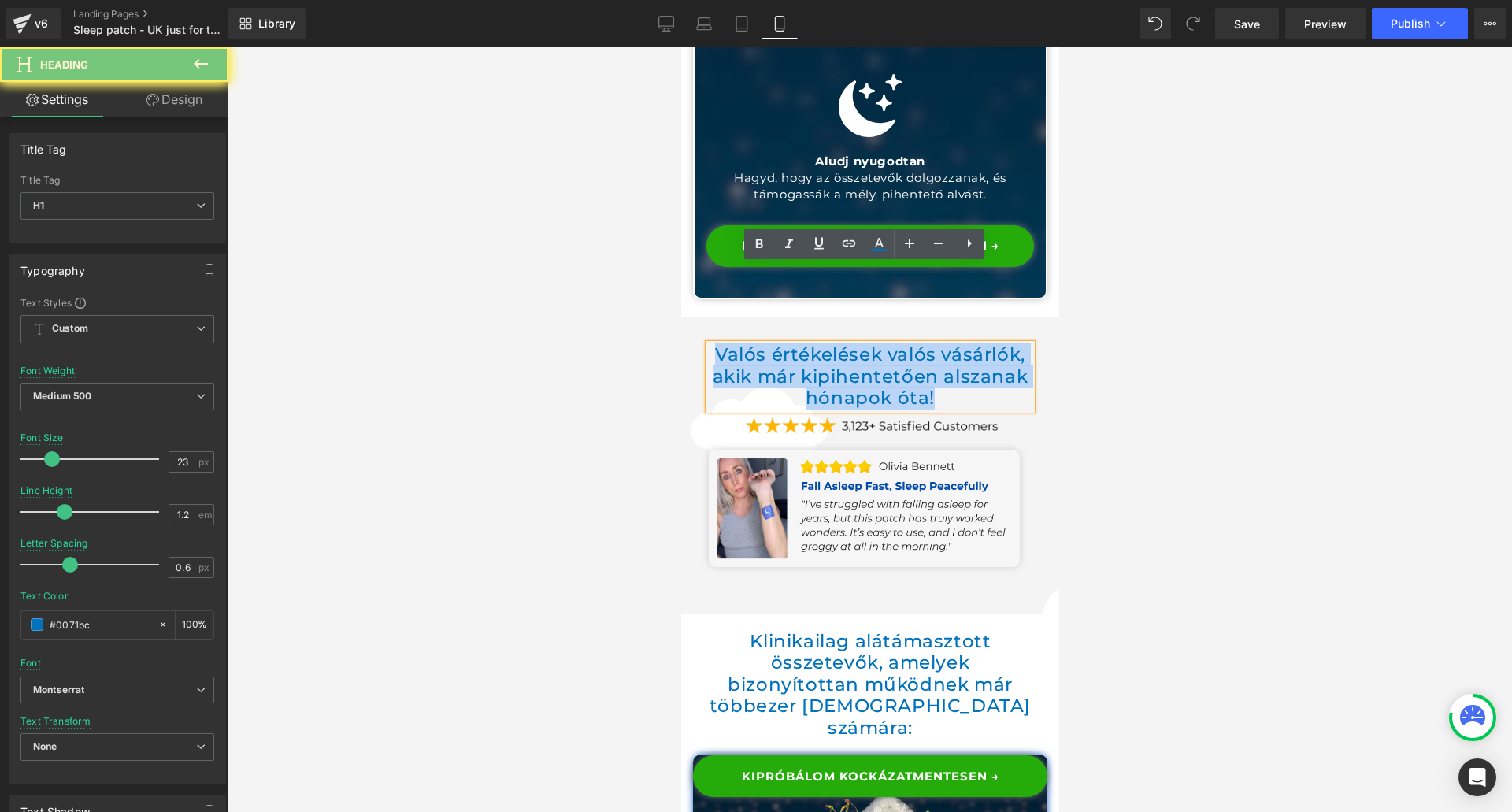
click at [770, 344] on h1 "Valós értékelések valós vásárlók, akik már kipihentetően alszanak hónapok óta!" at bounding box center [869, 377] width 323 height 66
copy h1 "Valós értékelések valós vásárlók, akik már kipihentetően alszanak hónapok óta!"
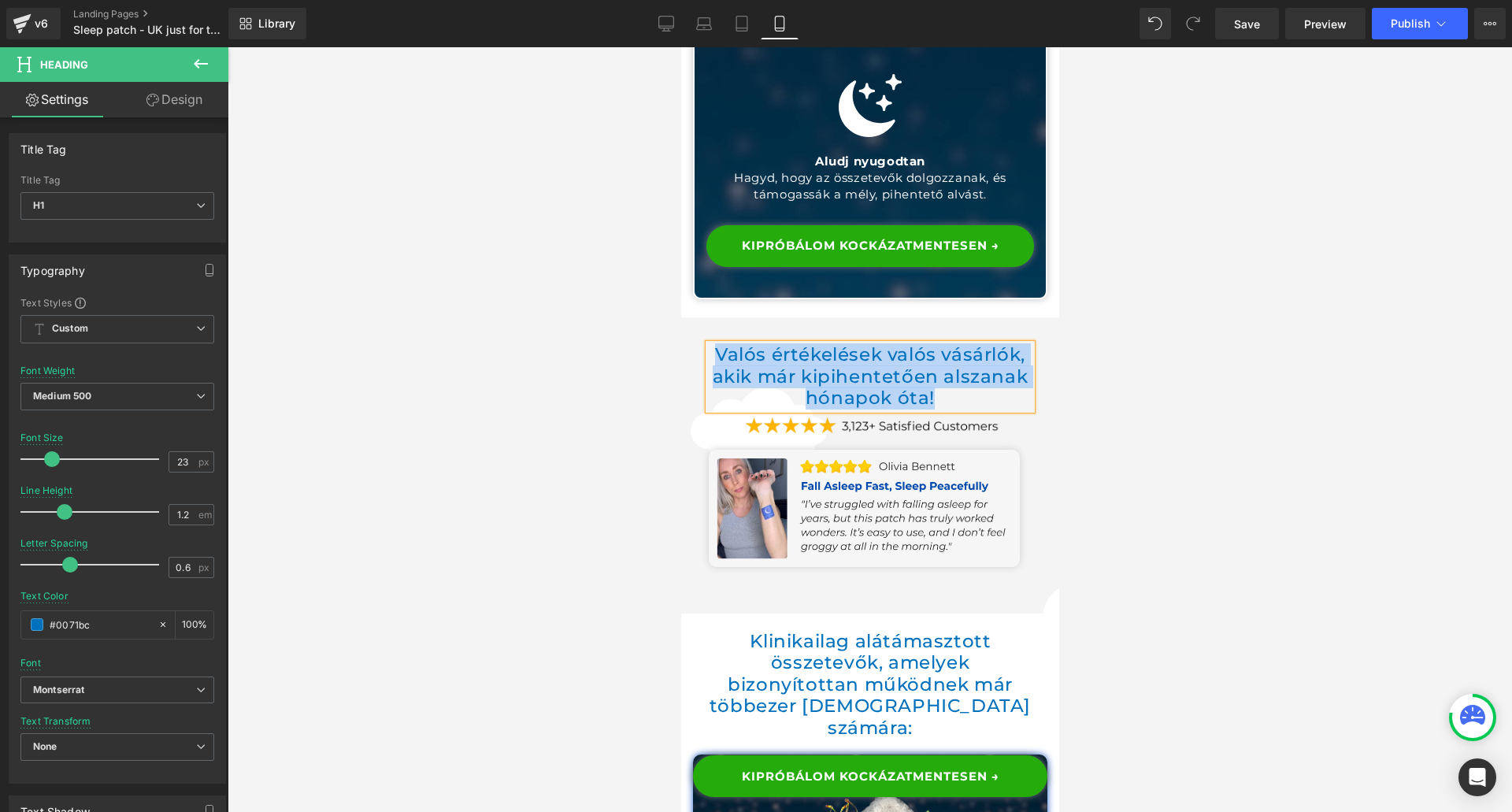
paste div
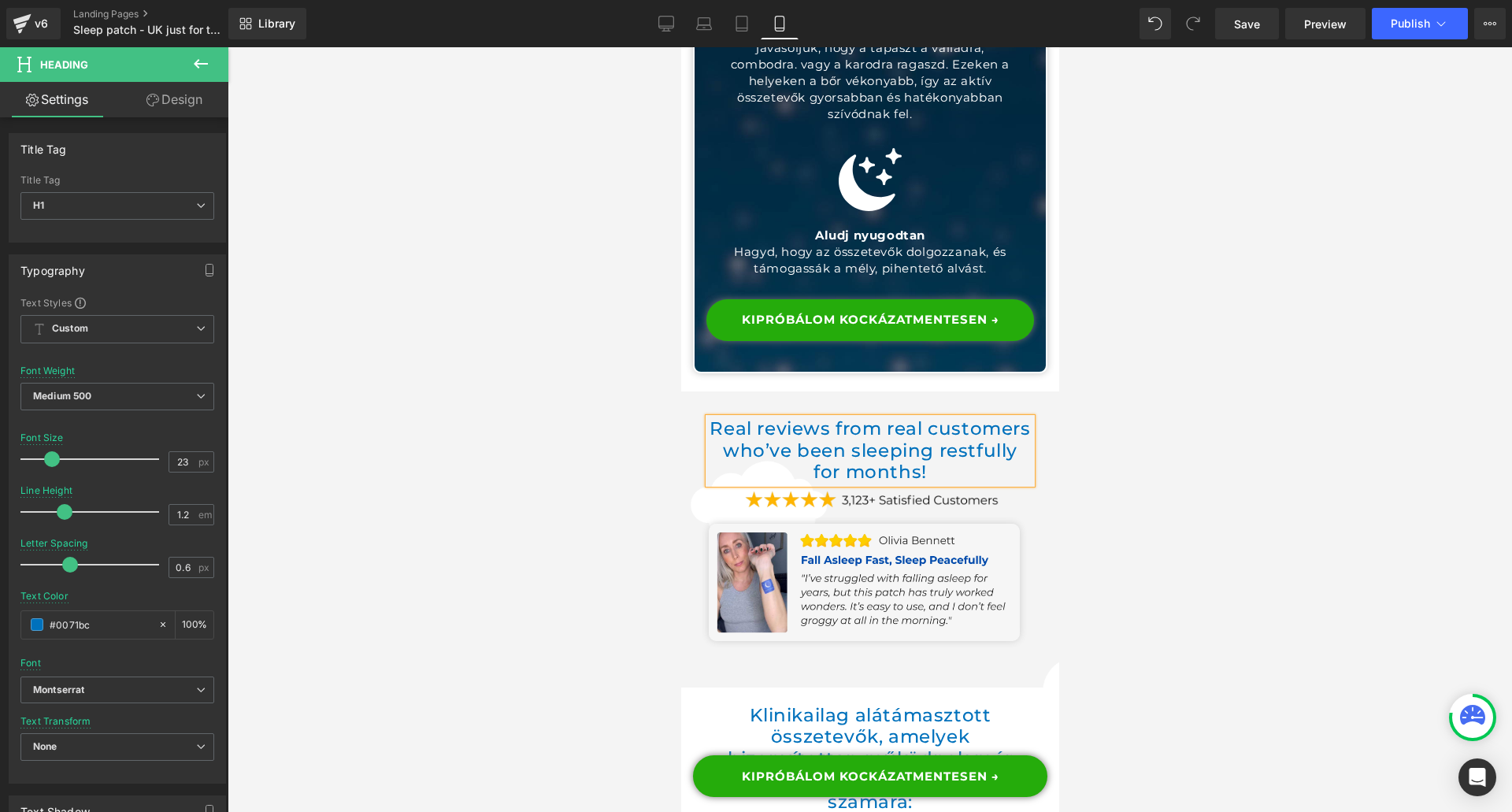
scroll to position [5819, 0]
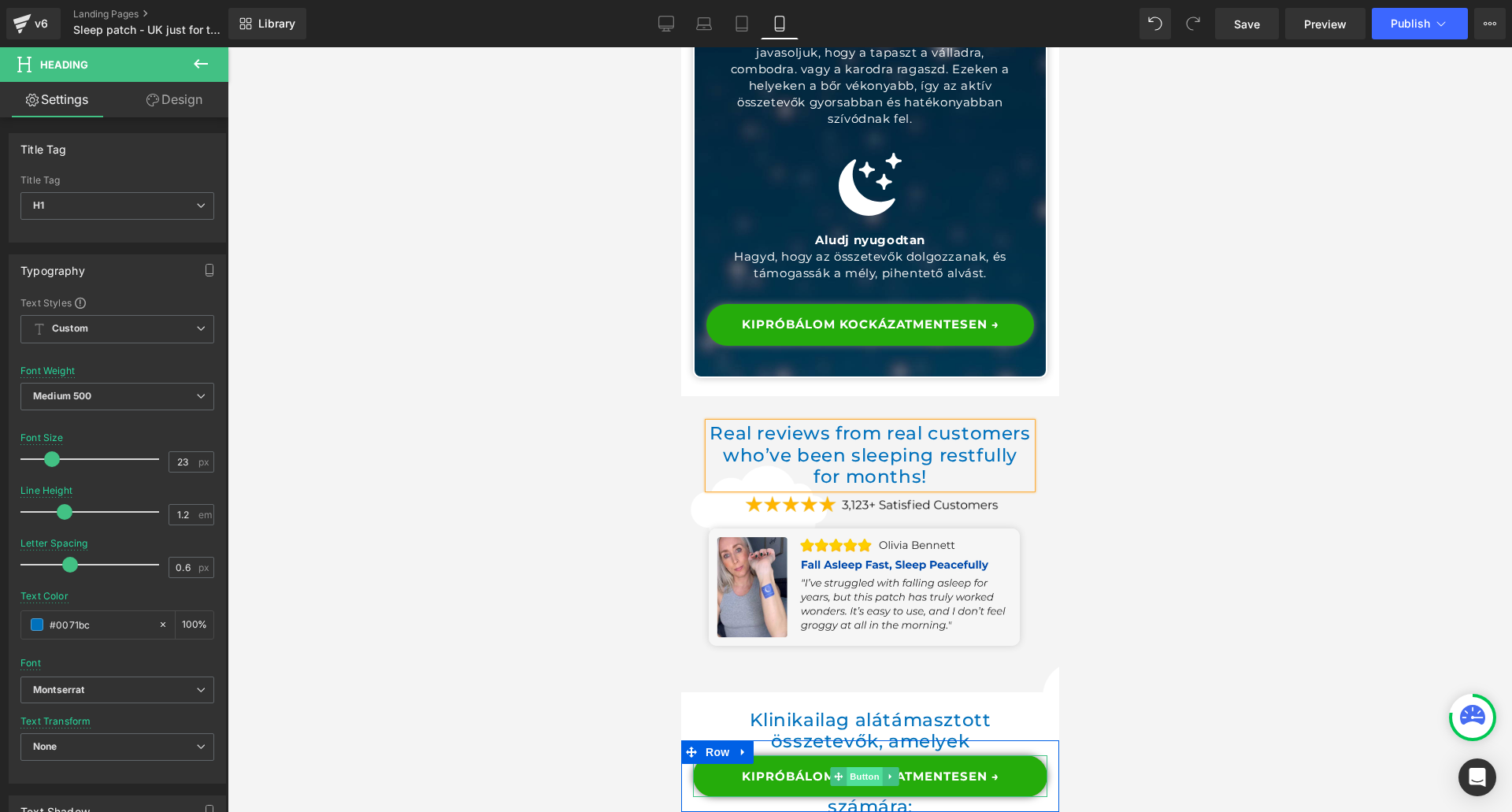
click at [850, 782] on span "Button" at bounding box center [864, 777] width 37 height 19
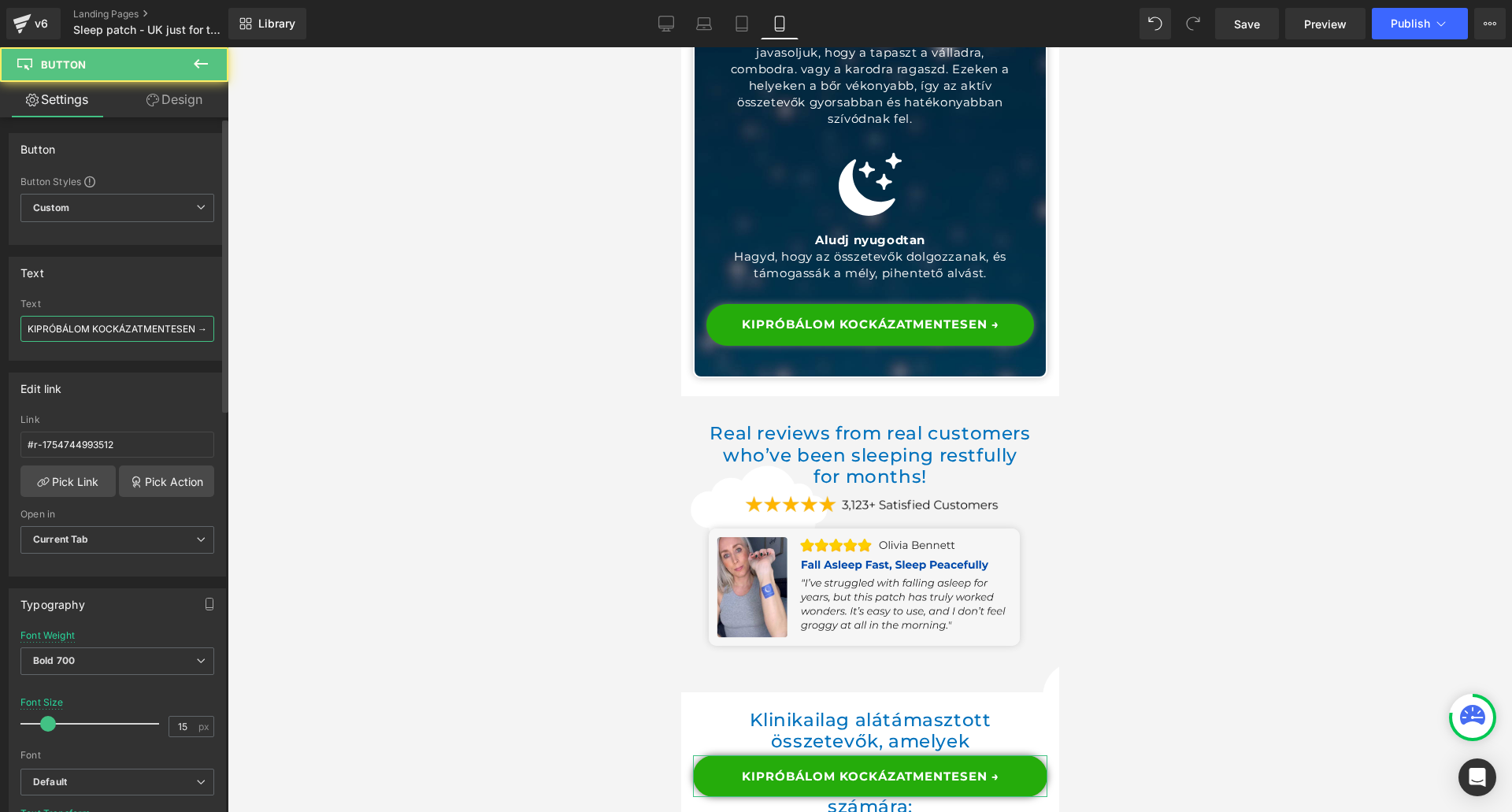
click at [112, 323] on input "KIPRÓBÁLOM KOCKÁZATMENTESEN →" at bounding box center [117, 329] width 194 height 26
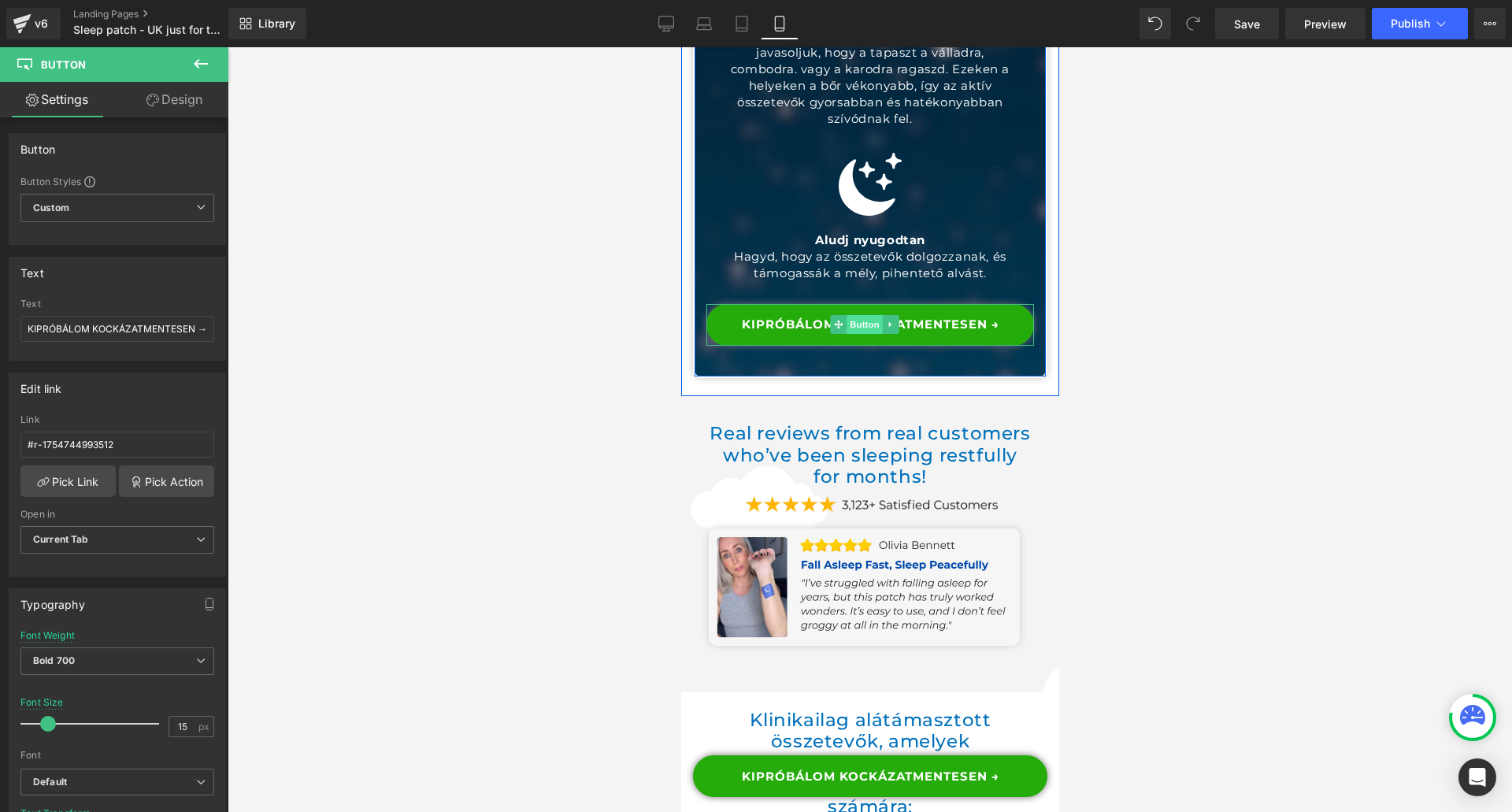
click at [863, 315] on span "Button" at bounding box center [864, 324] width 37 height 19
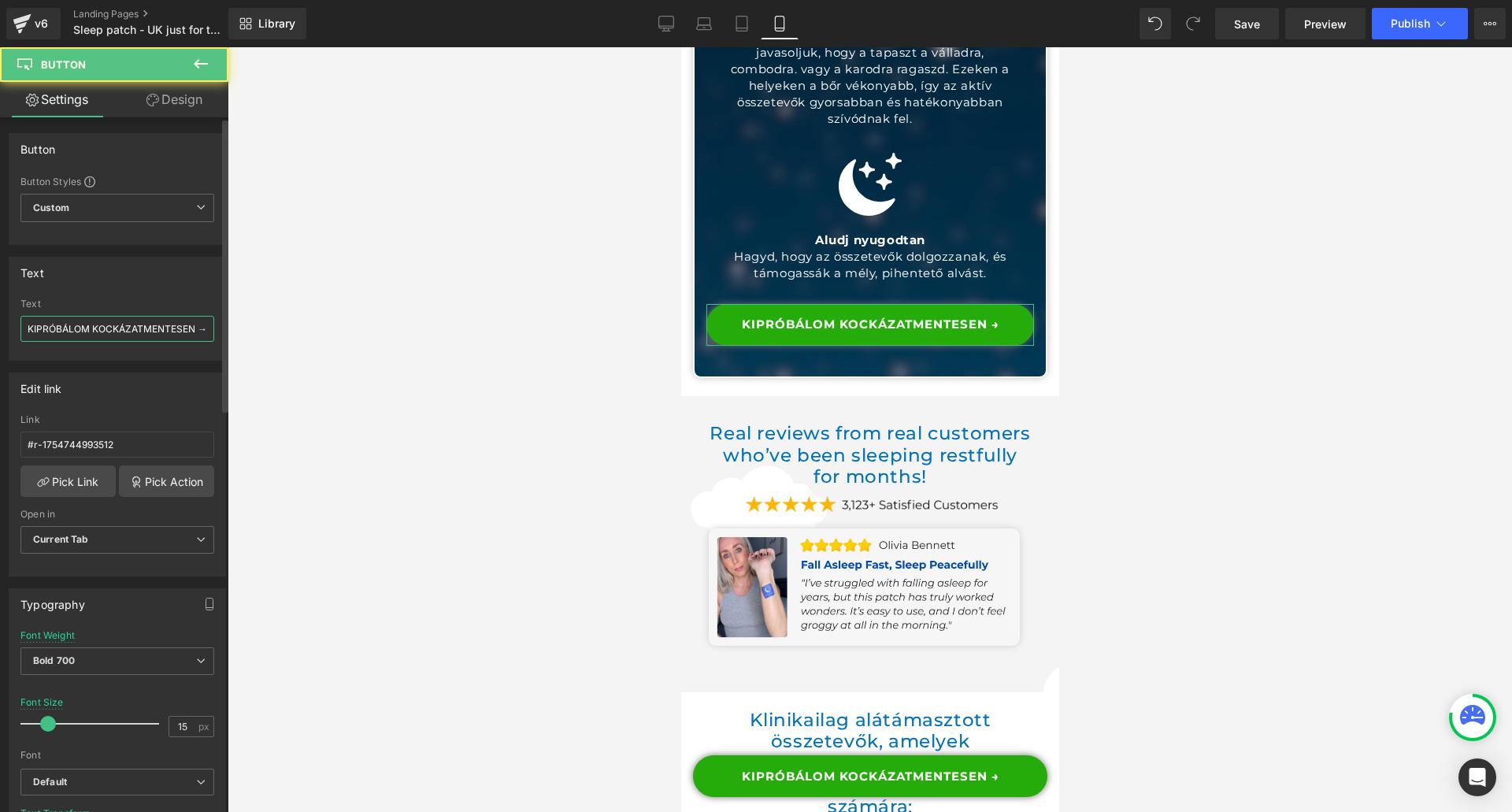
click at [134, 324] on input "KIPRÓBÁLOM KOCKÁZATMENTESEN →" at bounding box center [117, 329] width 194 height 26
paste input "TRY IT RISK-FREE"
type input "TRY IT RISK-FREE →"
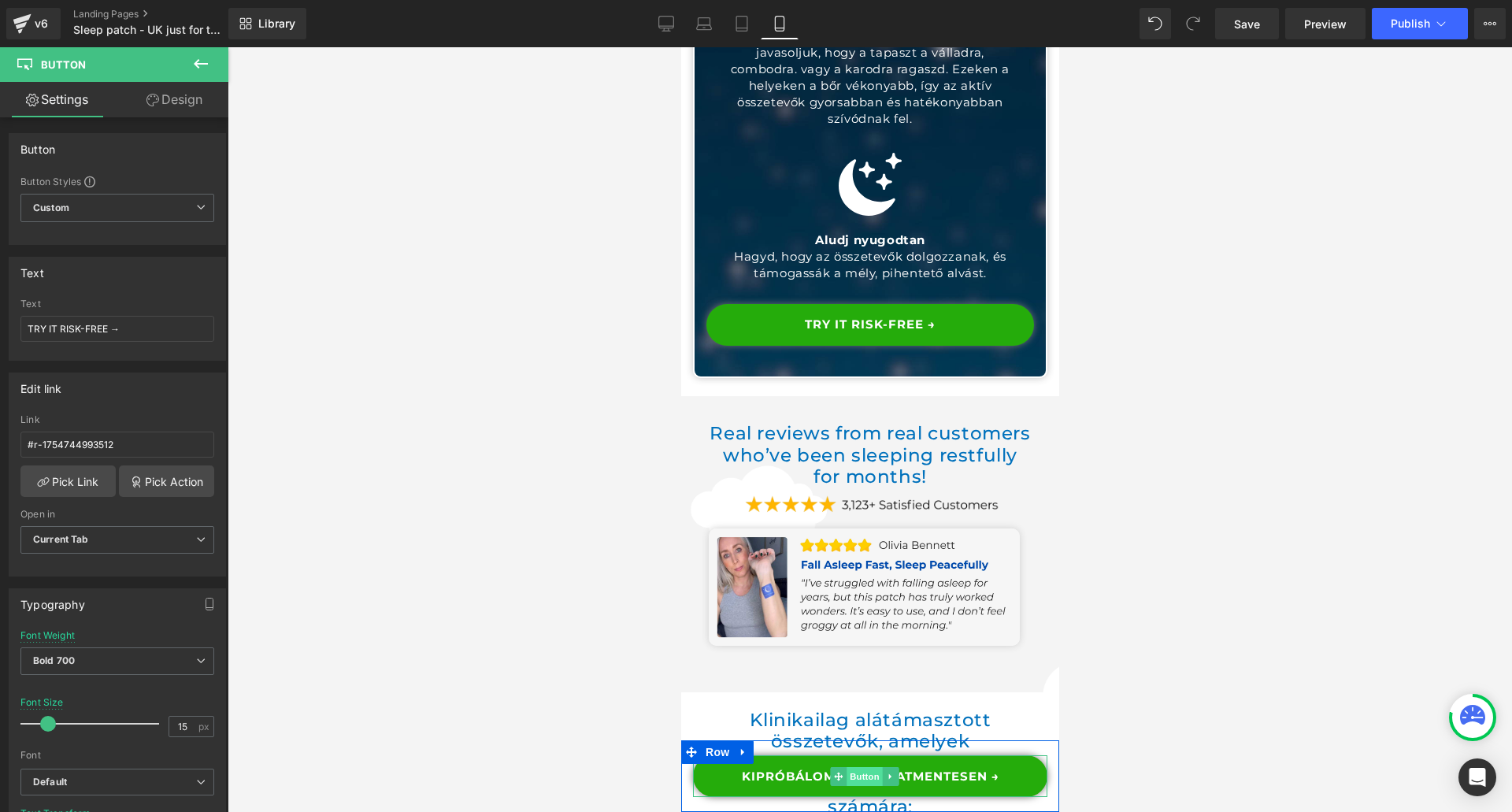
click at [866, 781] on span "Button" at bounding box center [864, 777] width 37 height 19
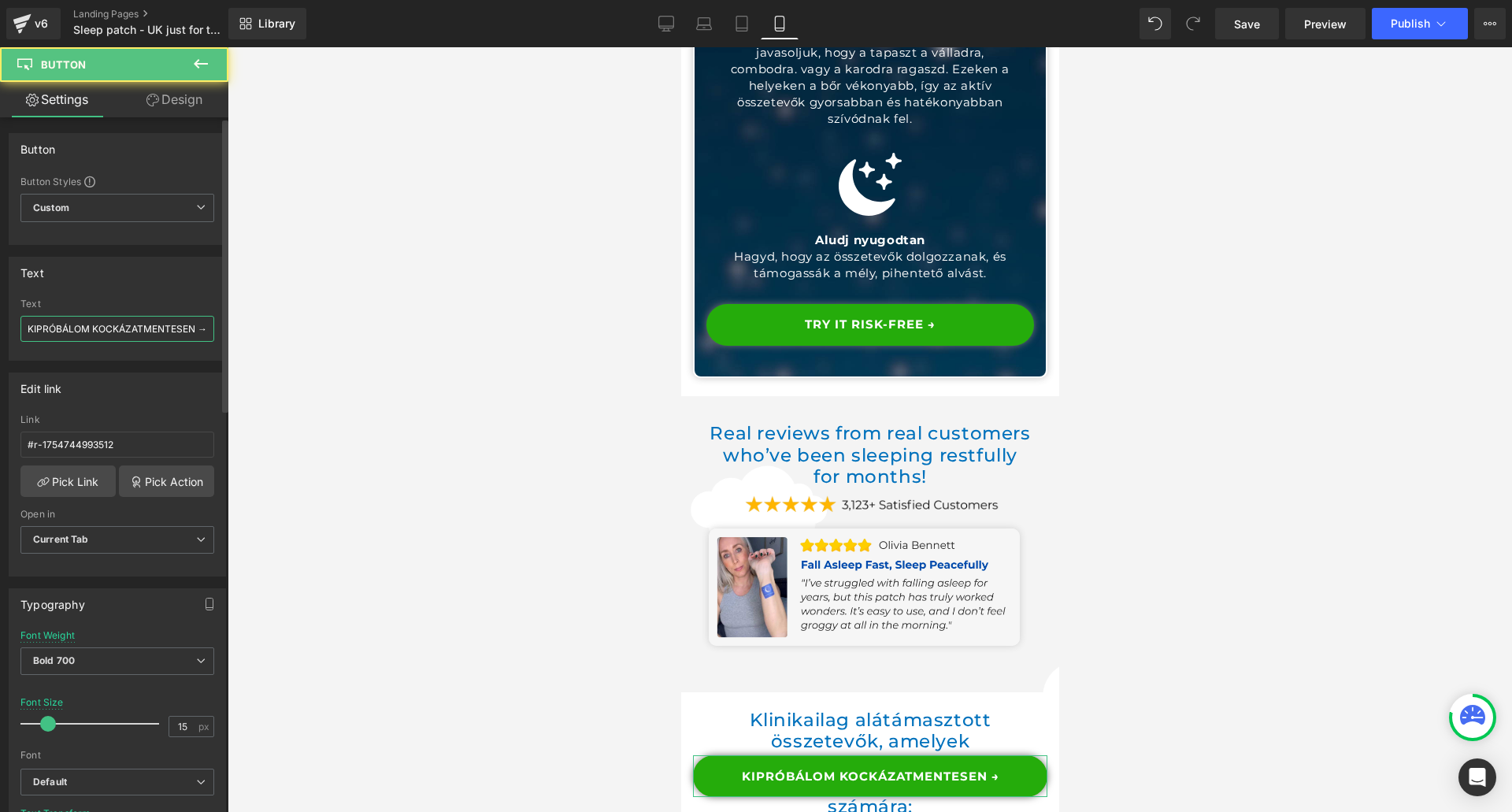
click at [116, 334] on input "KIPRÓBÁLOM KOCKÁZATMENTESEN →" at bounding box center [117, 329] width 194 height 26
paste input "TRY IT RISK-FREE"
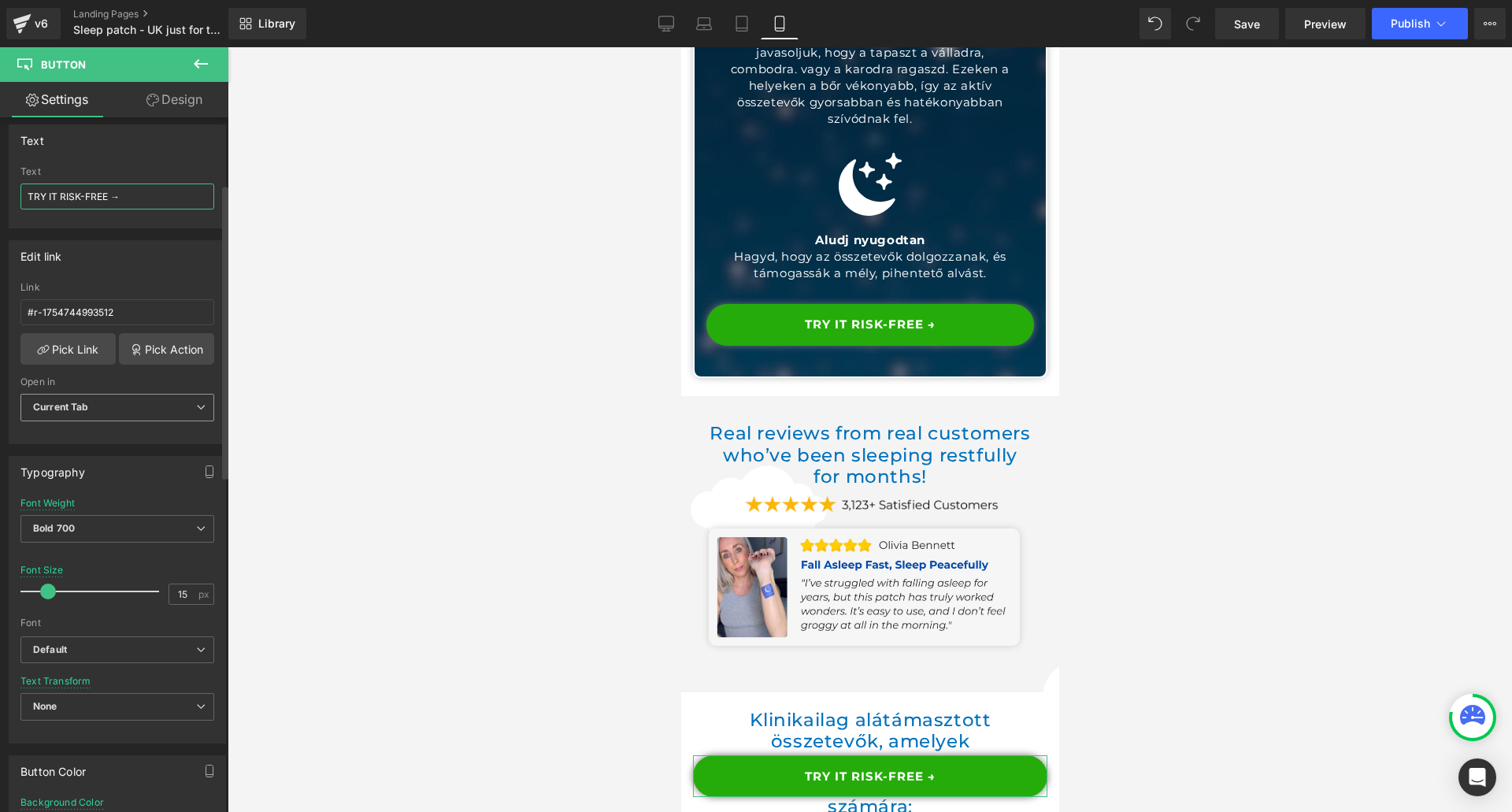
scroll to position [158, 0]
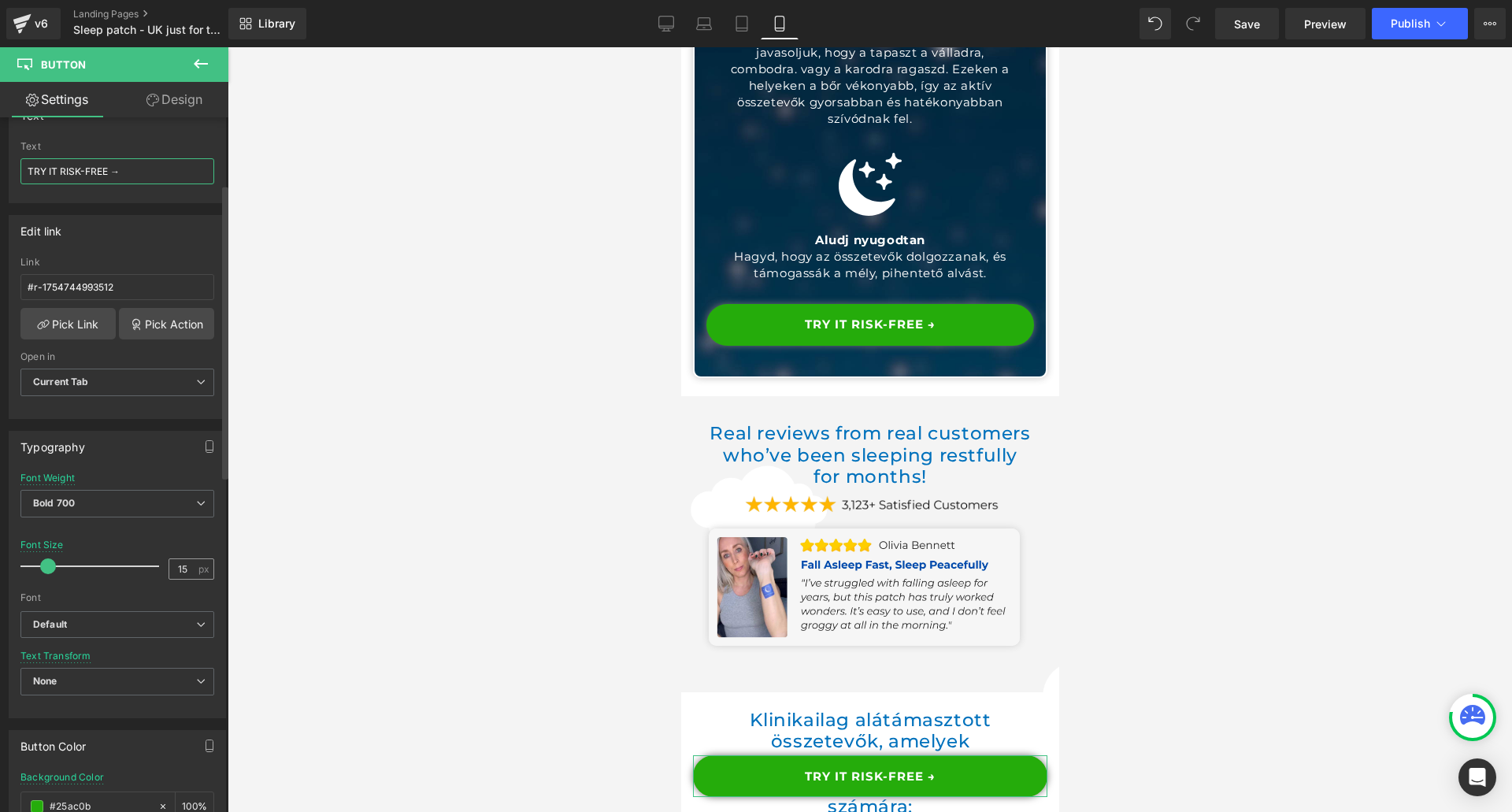
type input "TRY IT RISK-FREE →"
click at [183, 566] on input "15" at bounding box center [183, 569] width 27 height 20
type input "17"
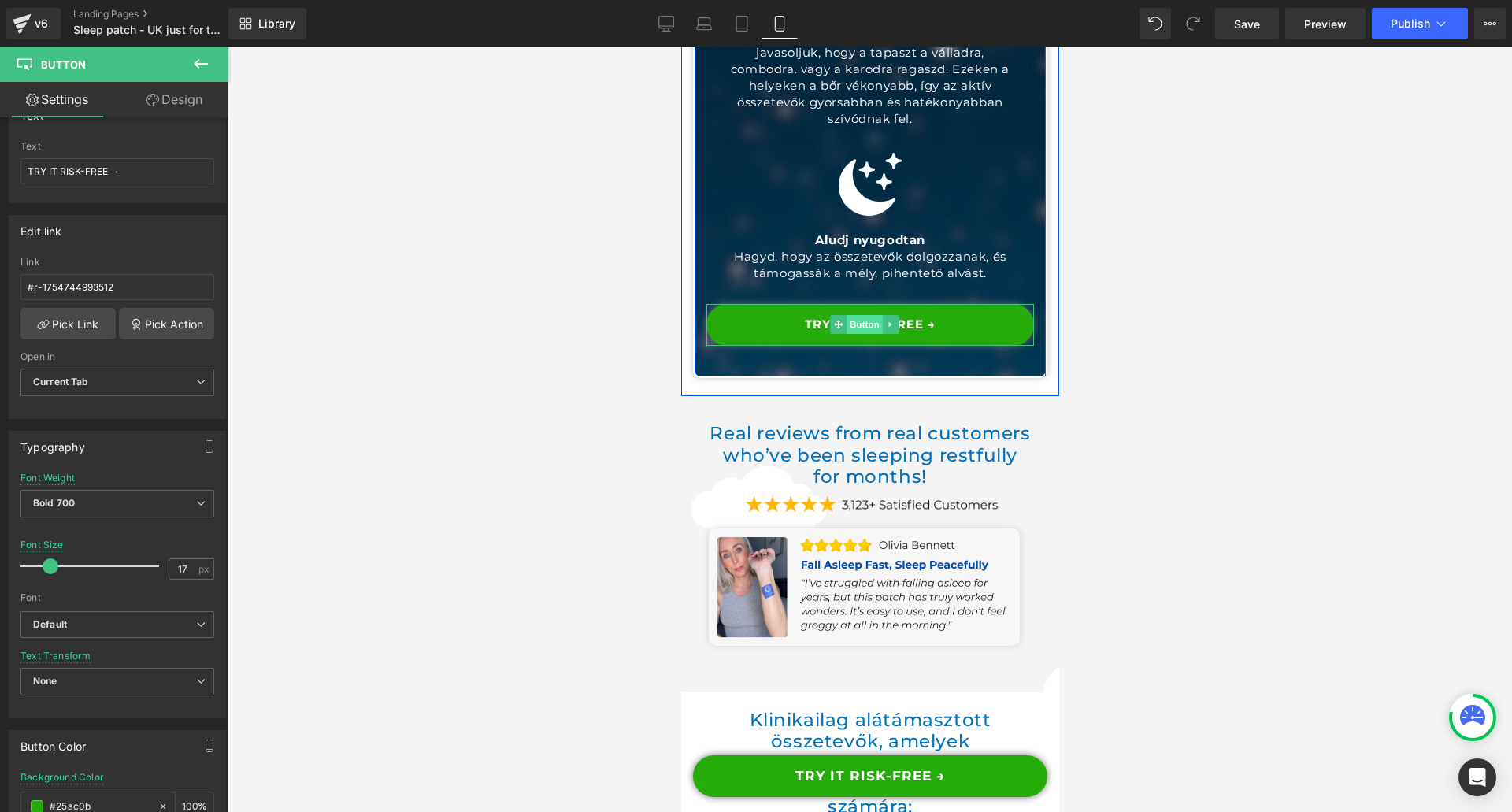
click at [866, 315] on span "Button" at bounding box center [864, 324] width 37 height 19
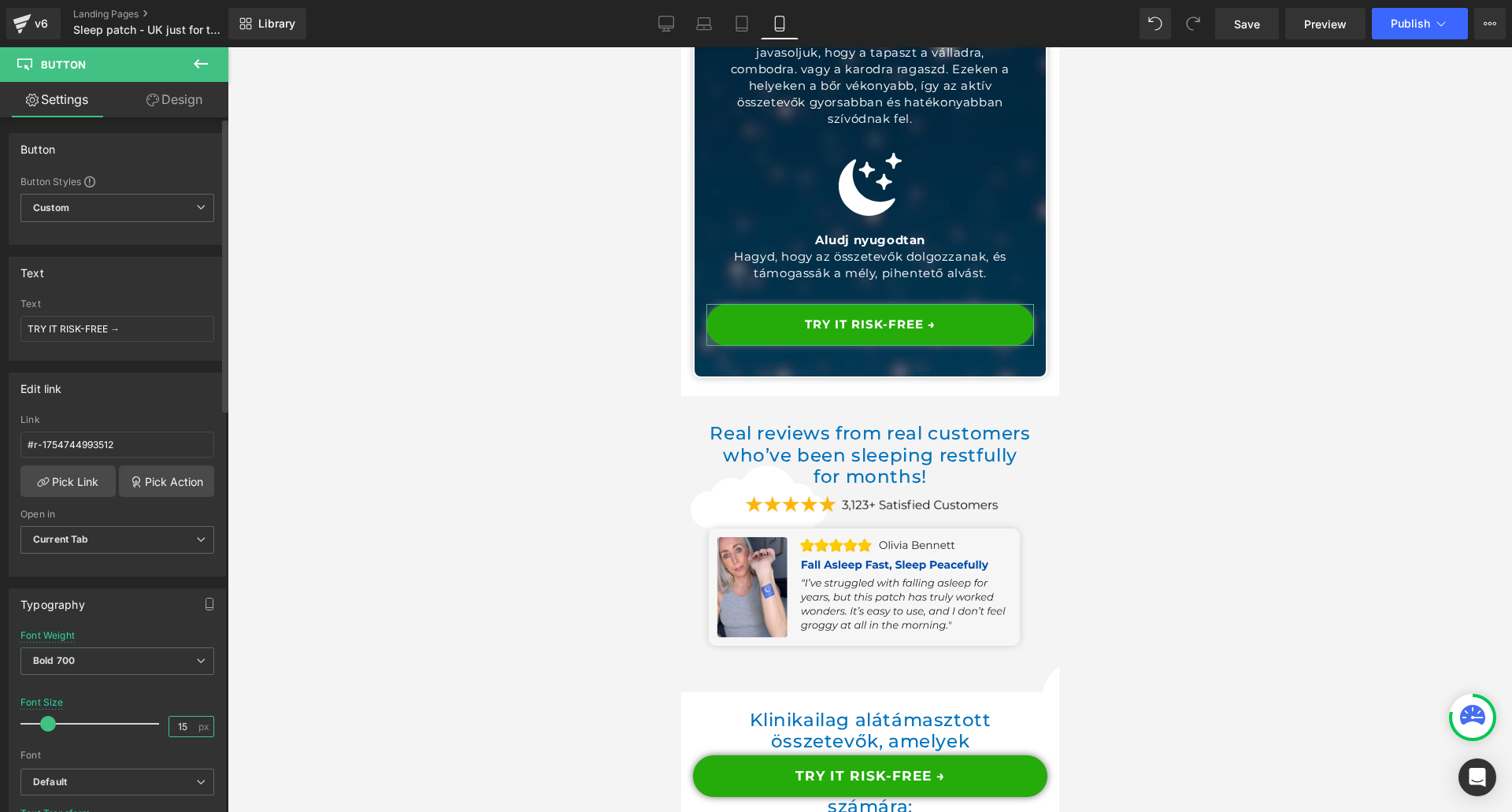
click at [183, 732] on input "15" at bounding box center [183, 727] width 27 height 20
type input "17"
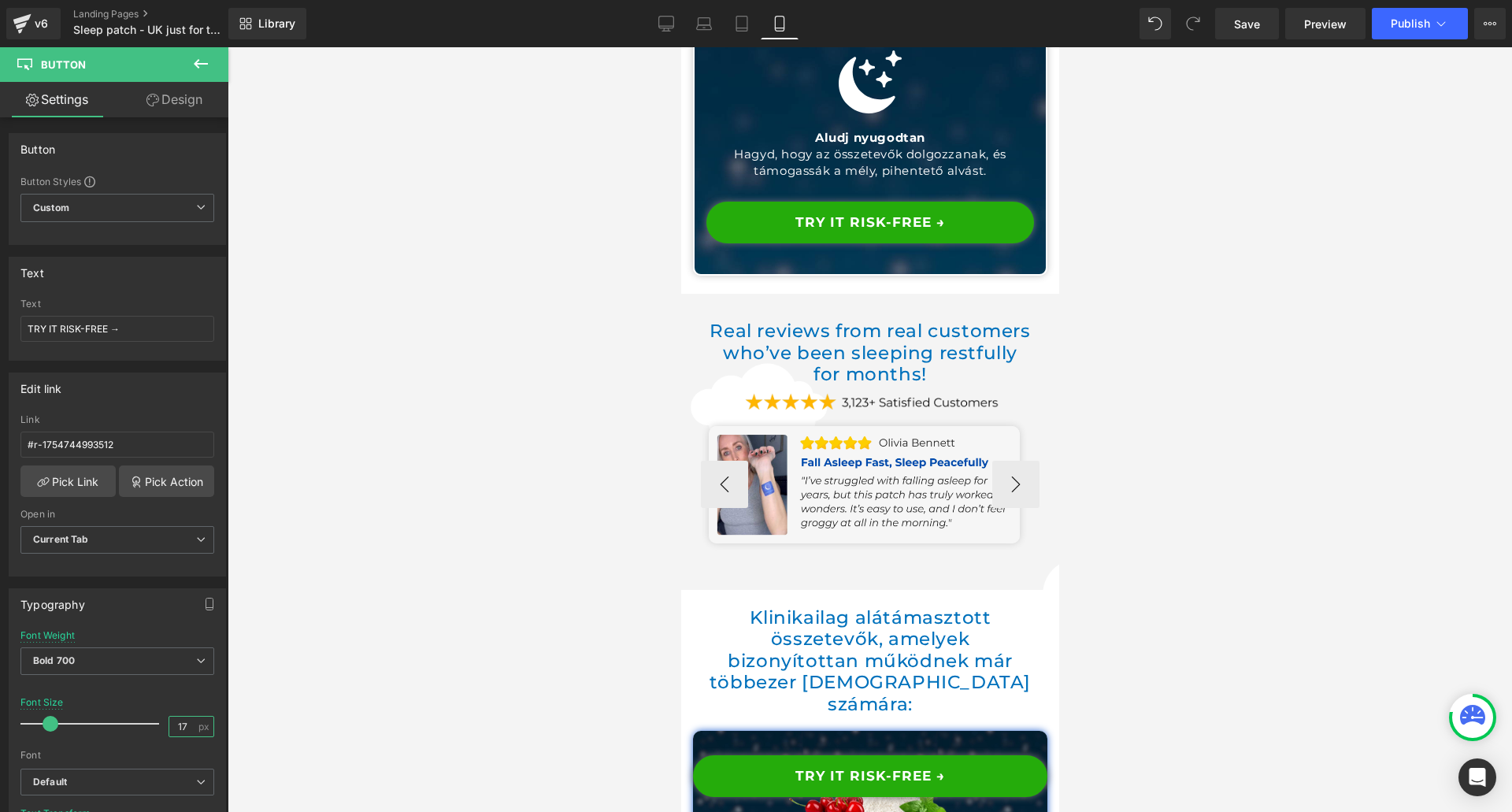
scroll to position [5977, 0]
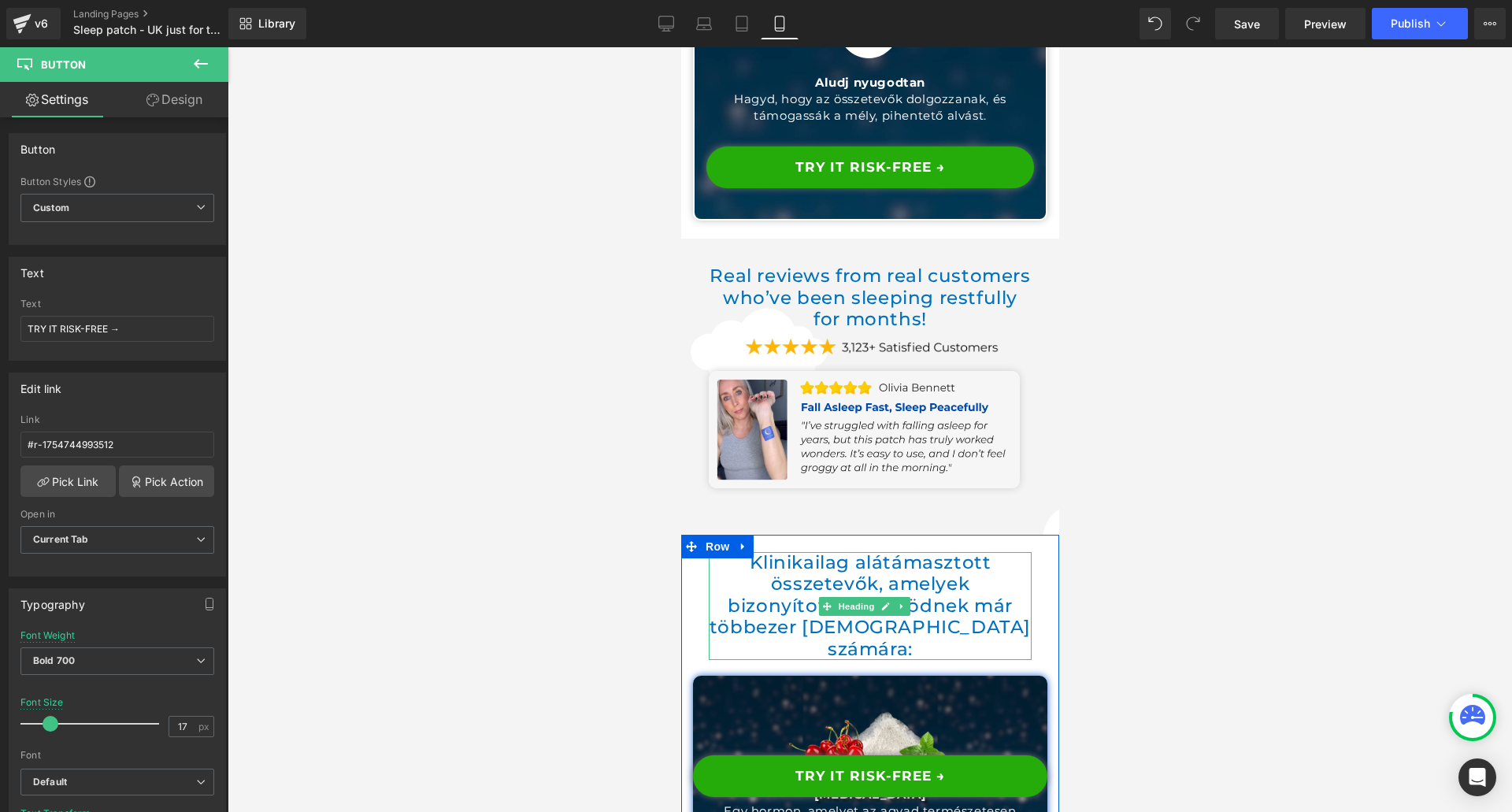
click at [841, 552] on h1 "Klinikailag alátámasztott összetevők, amelyek bizonyítottan működnek már többez…" at bounding box center [869, 607] width 323 height 109
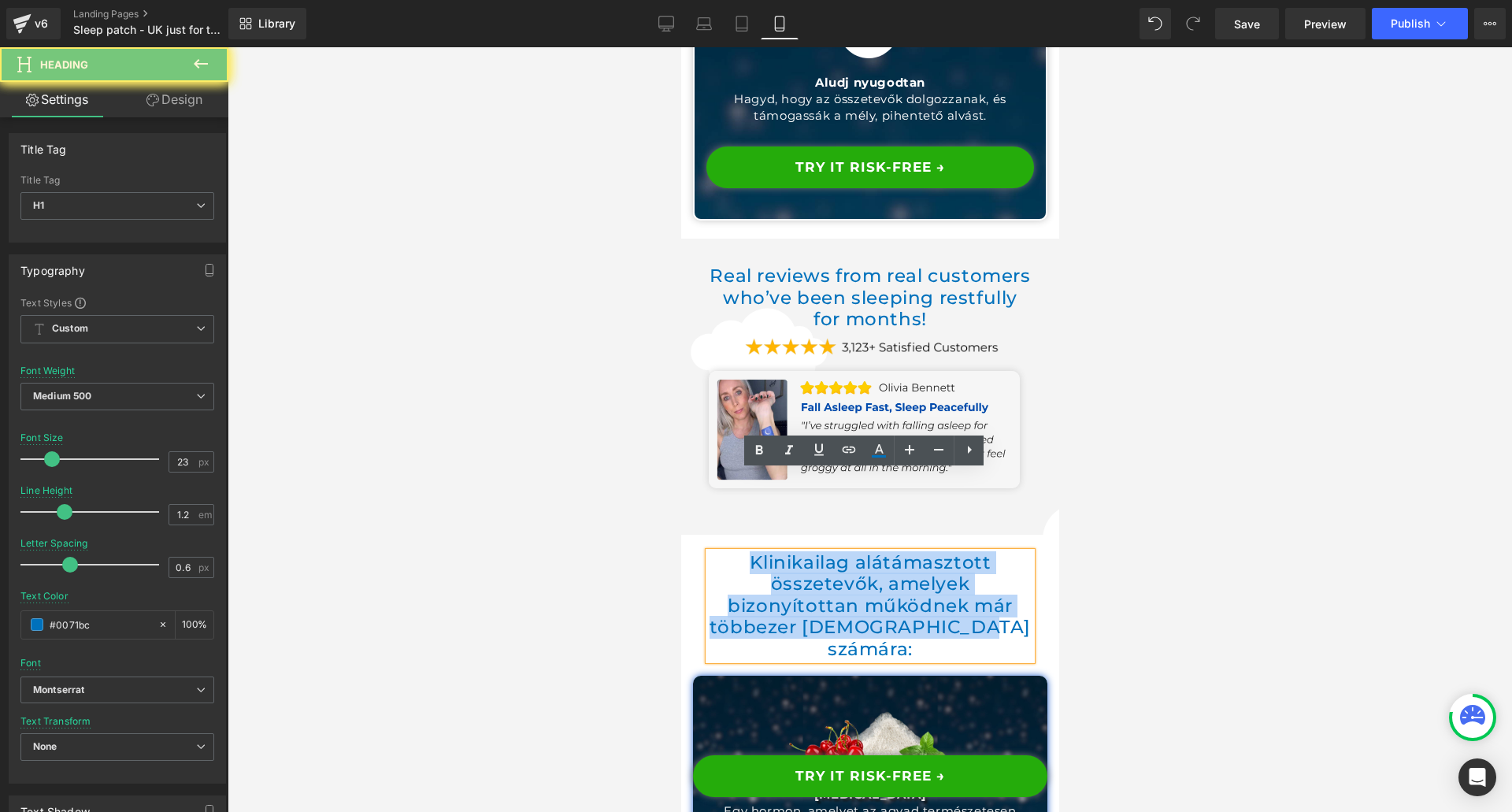
click at [841, 552] on h1 "Klinikailag alátámasztott összetevők, amelyek bizonyítottan működnek már többez…" at bounding box center [869, 607] width 323 height 109
copy h1 "Klinikailag alátámasztott összetevők, amelyek bizonyítottan működnek már többez…"
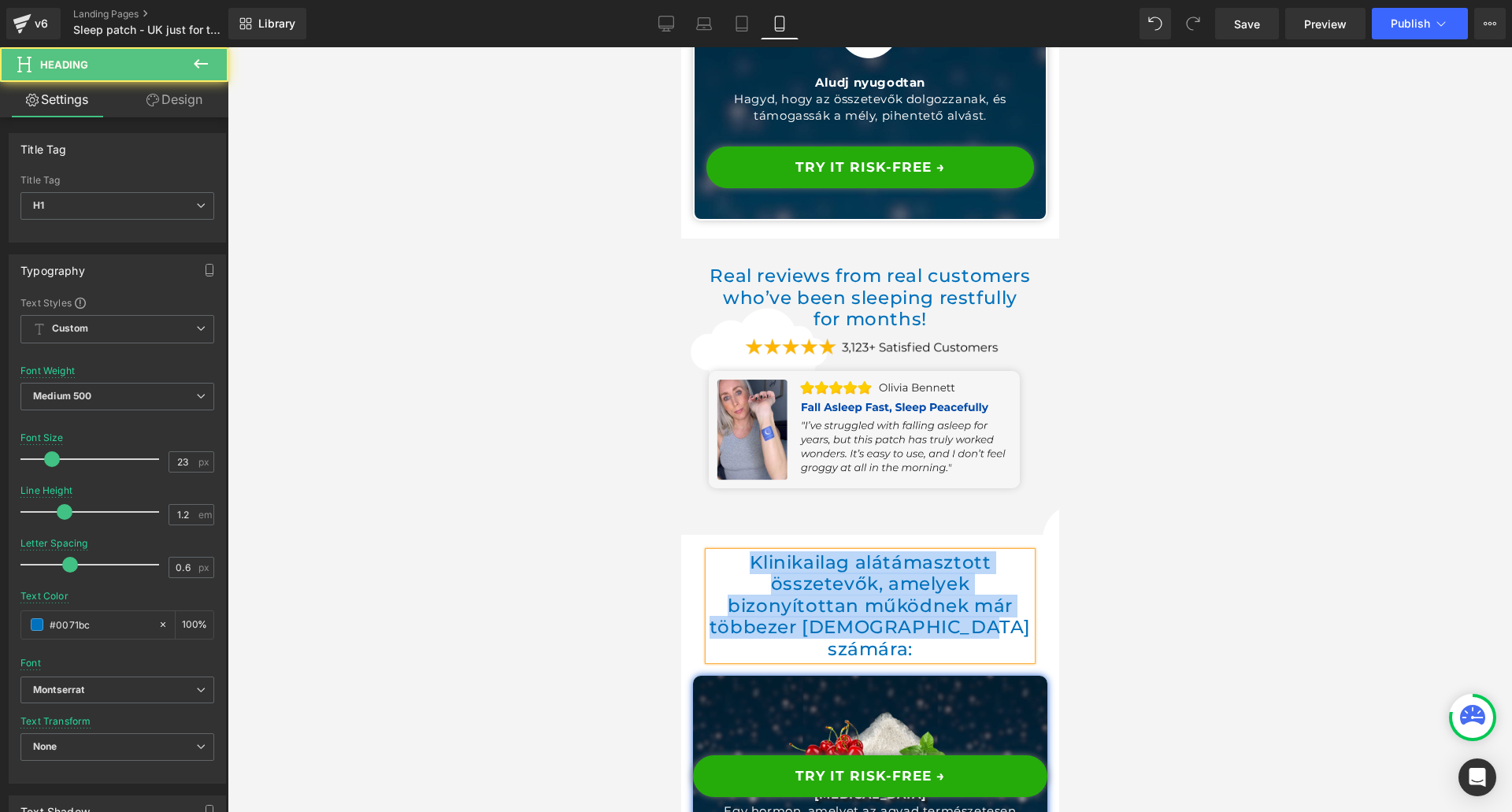
click at [859, 552] on h1 "Klinikailag alátámasztott összetevők, amelyek bizonyítottan működnek már többez…" at bounding box center [869, 607] width 323 height 109
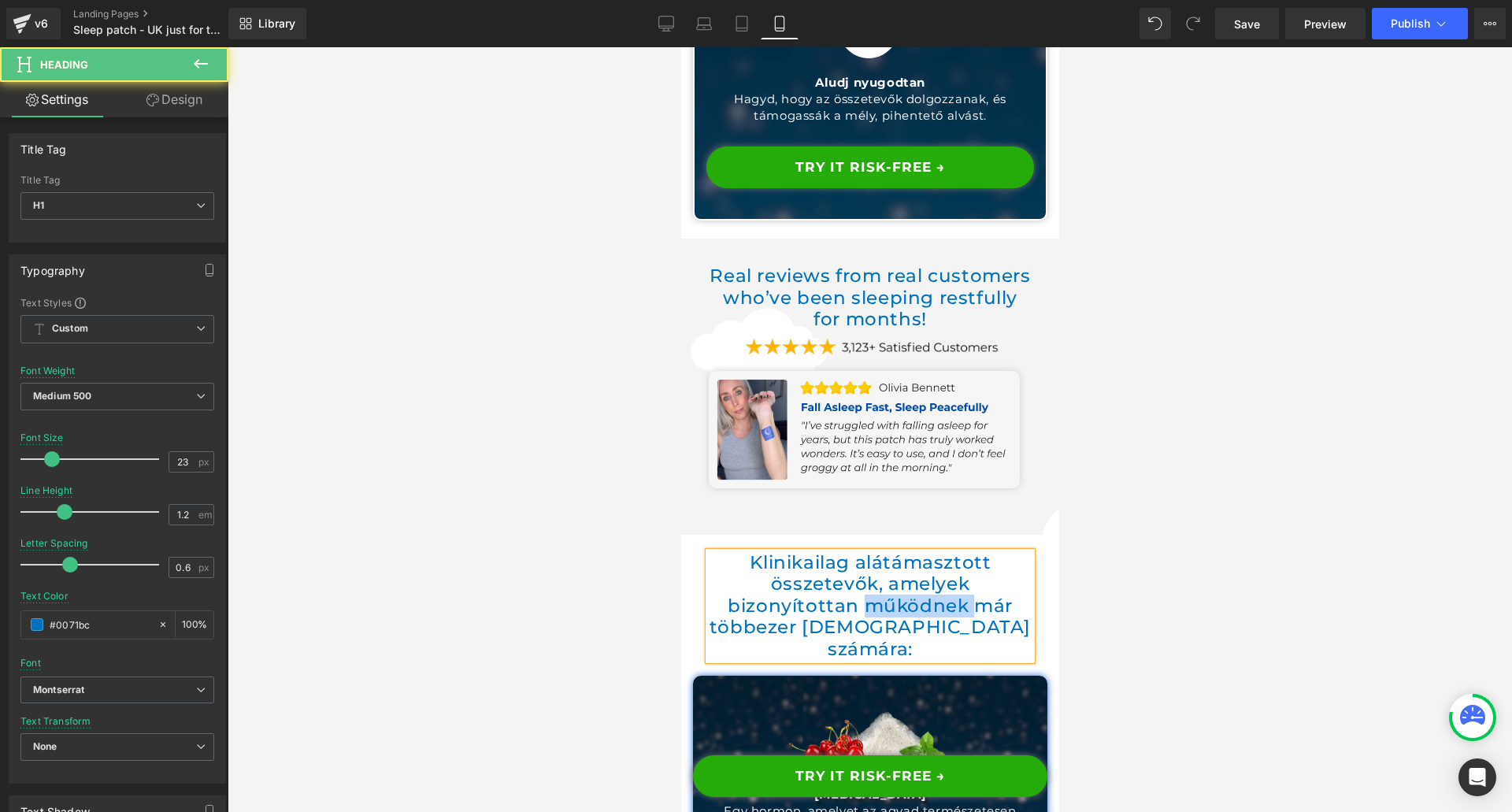
click at [859, 552] on h1 "Klinikailag alátámasztott összetevők, amelyek bizonyítottan működnek már többez…" at bounding box center [869, 607] width 323 height 109
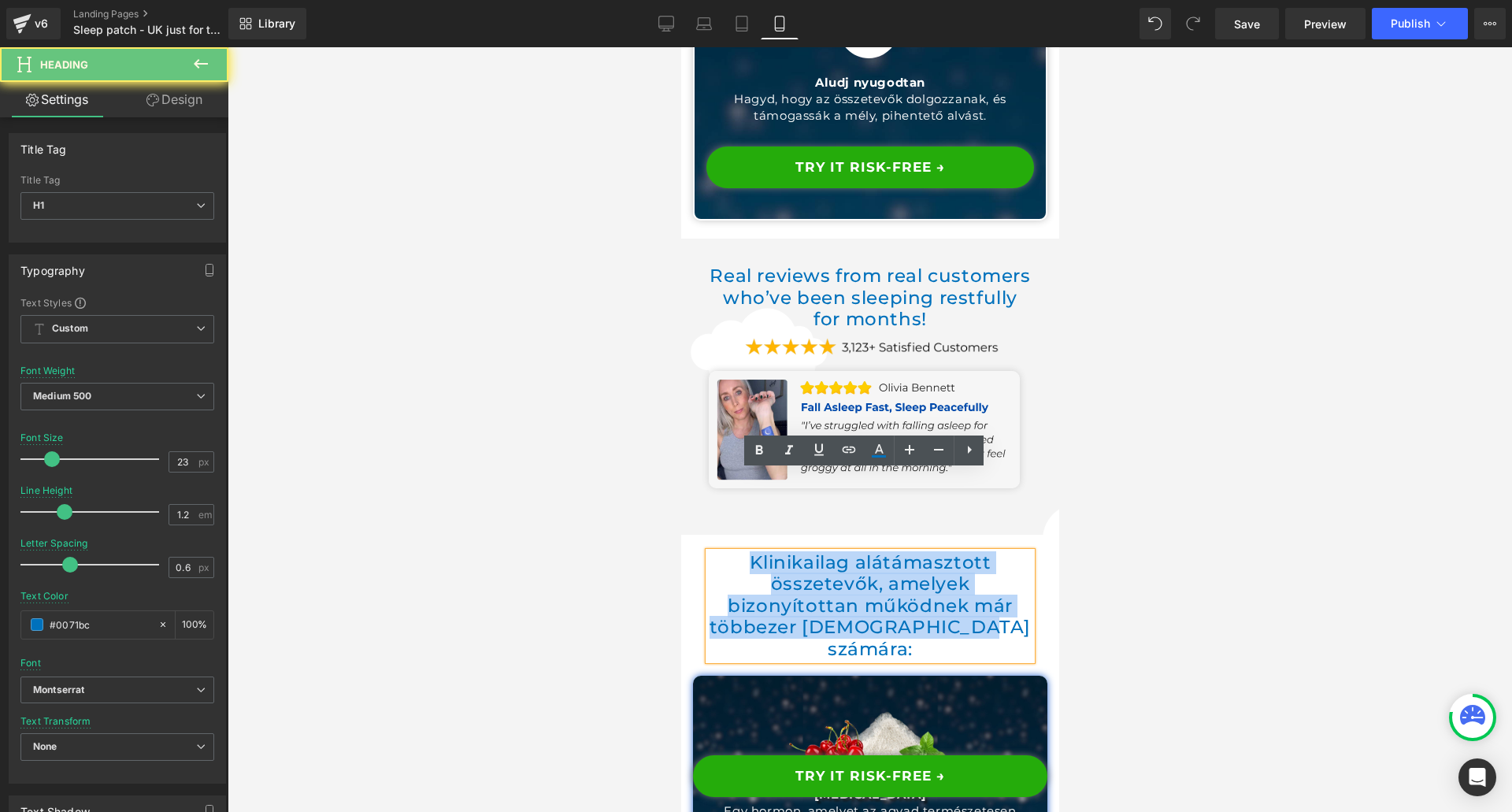
click at [859, 552] on h1 "Klinikailag alátámasztott összetevők, amelyek bizonyítottan működnek már többez…" at bounding box center [869, 607] width 323 height 109
paste div
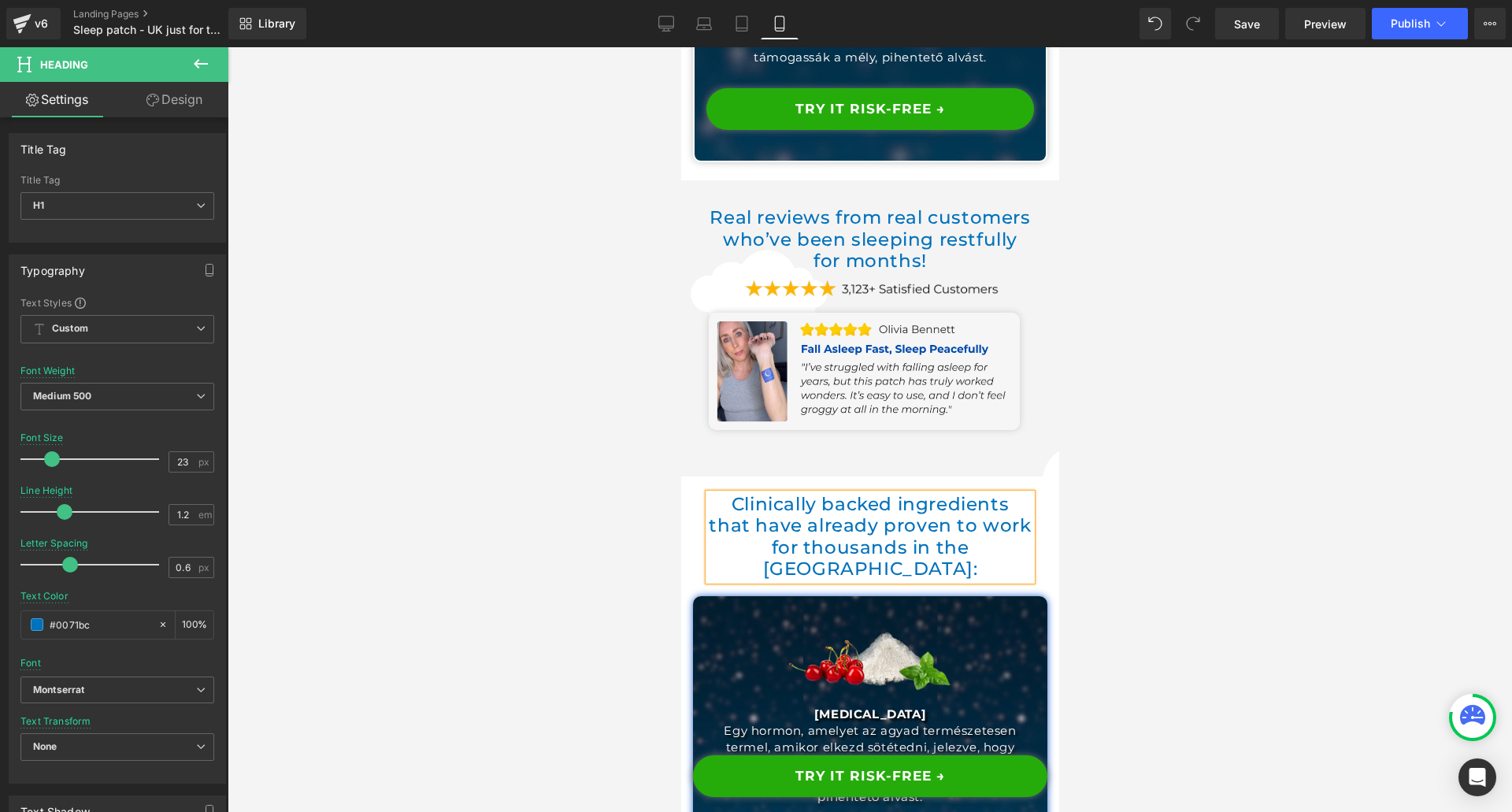
scroll to position [6134, 0]
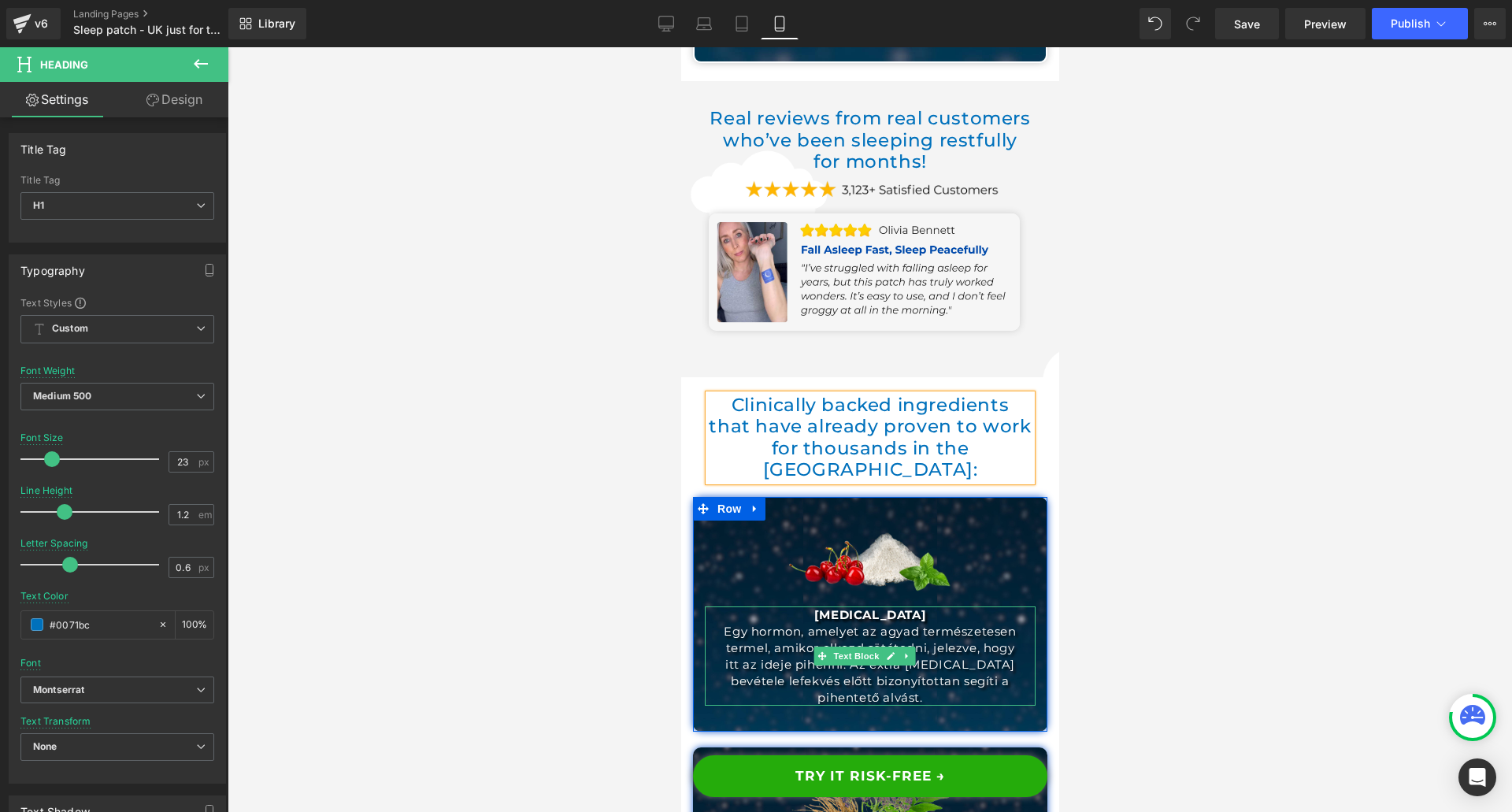
click at [774, 624] on p "Egy hormon, amelyet az agyad természetesen termel, amikor elkezd sötétedni, jel…" at bounding box center [869, 665] width 299 height 83
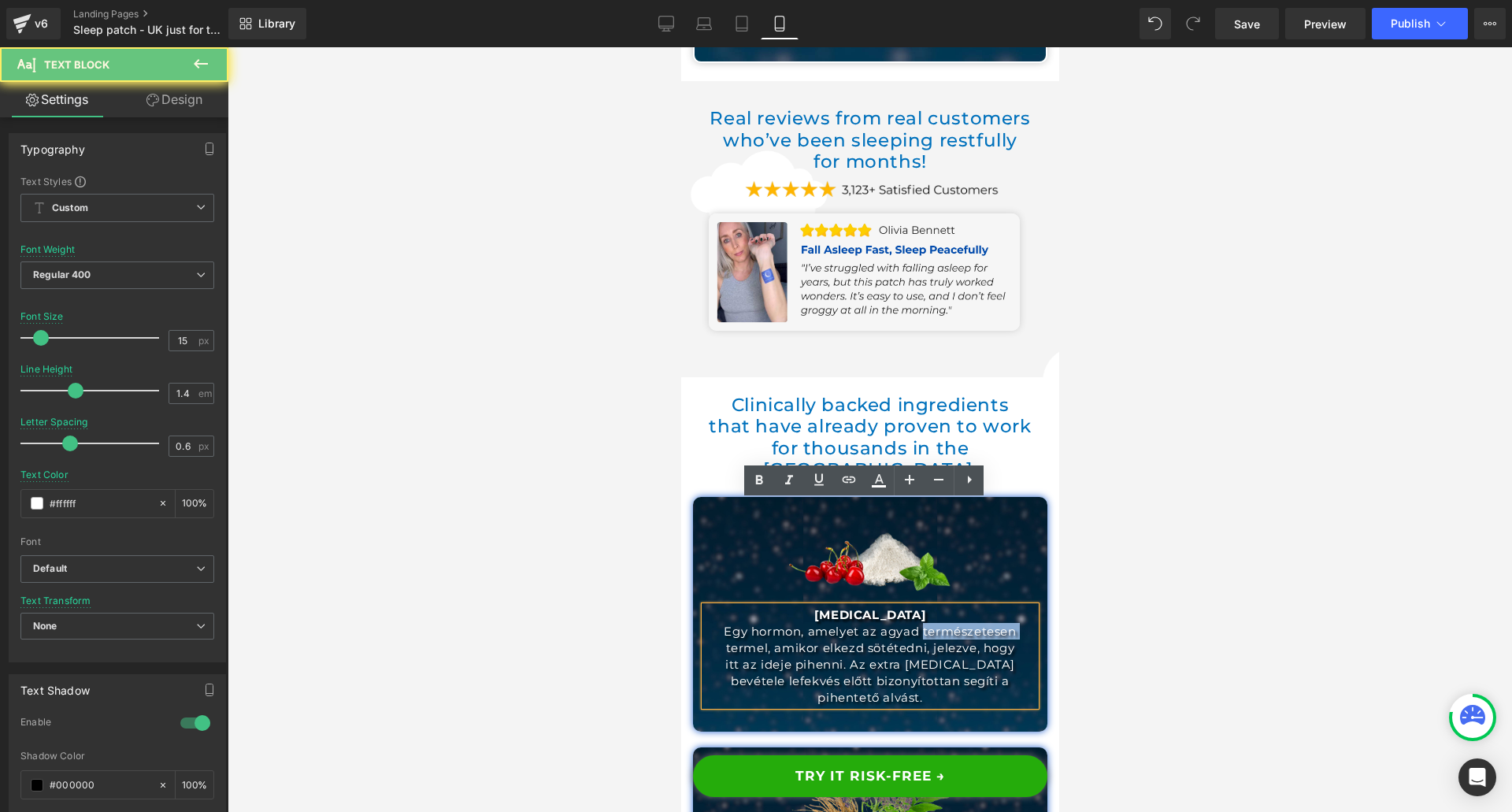
click at [774, 624] on p "Egy hormon, amelyet az agyad természetesen termel, amikor elkezd sötétedni, jel…" at bounding box center [869, 665] width 299 height 83
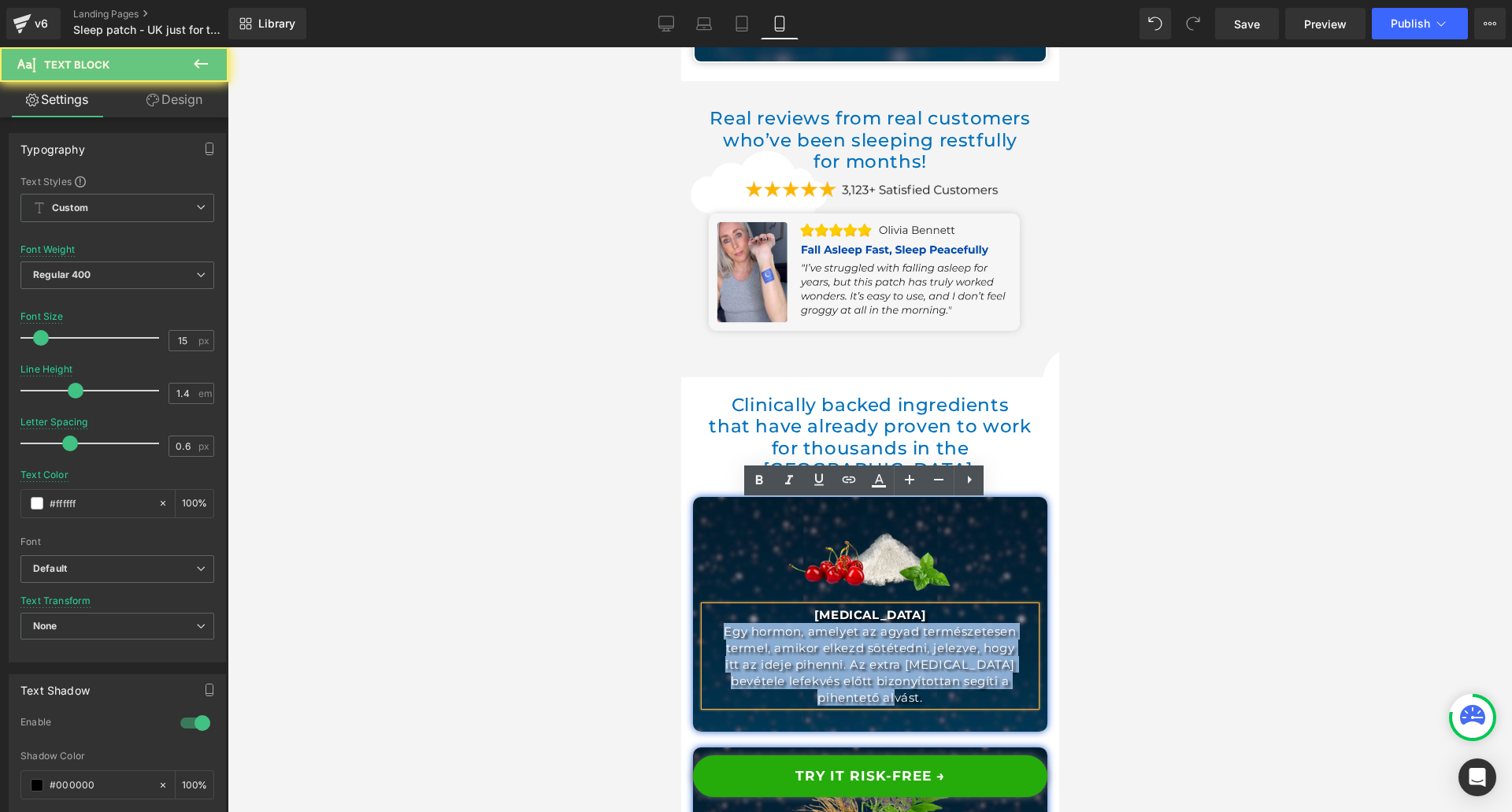
click at [774, 624] on p "Egy hormon, amelyet az agyad természetesen termel, amikor elkezd sötétedni, jel…" at bounding box center [869, 665] width 299 height 83
copy div "[MEDICAL_DATA] Egy hormon, amelyet az agyad természetesen termel, amikor elkezd…"
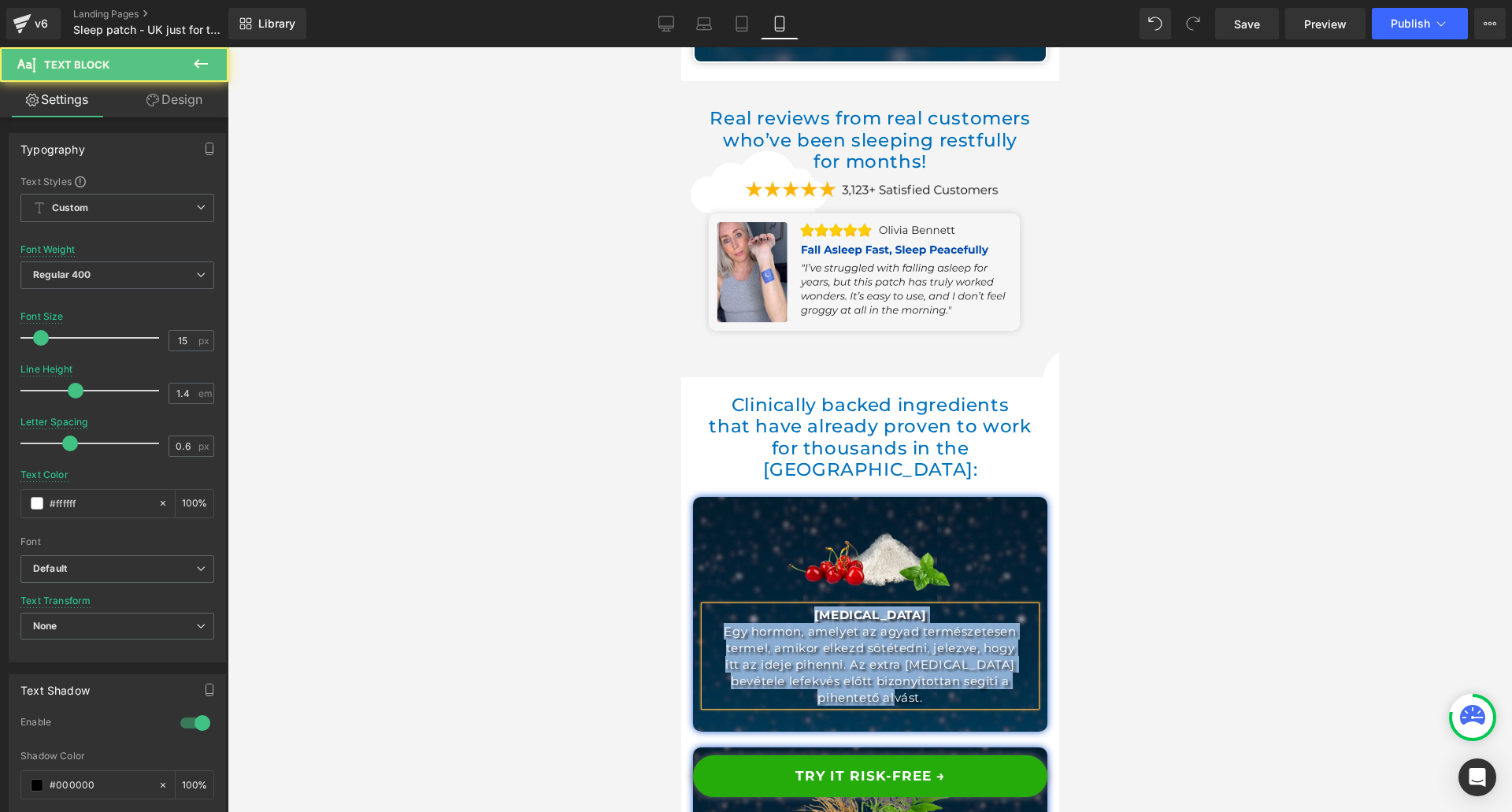
click at [844, 624] on p "Egy hormon, amelyet az agyad természetesen termel, amikor elkezd sötétedni, jel…" at bounding box center [869, 665] width 299 height 83
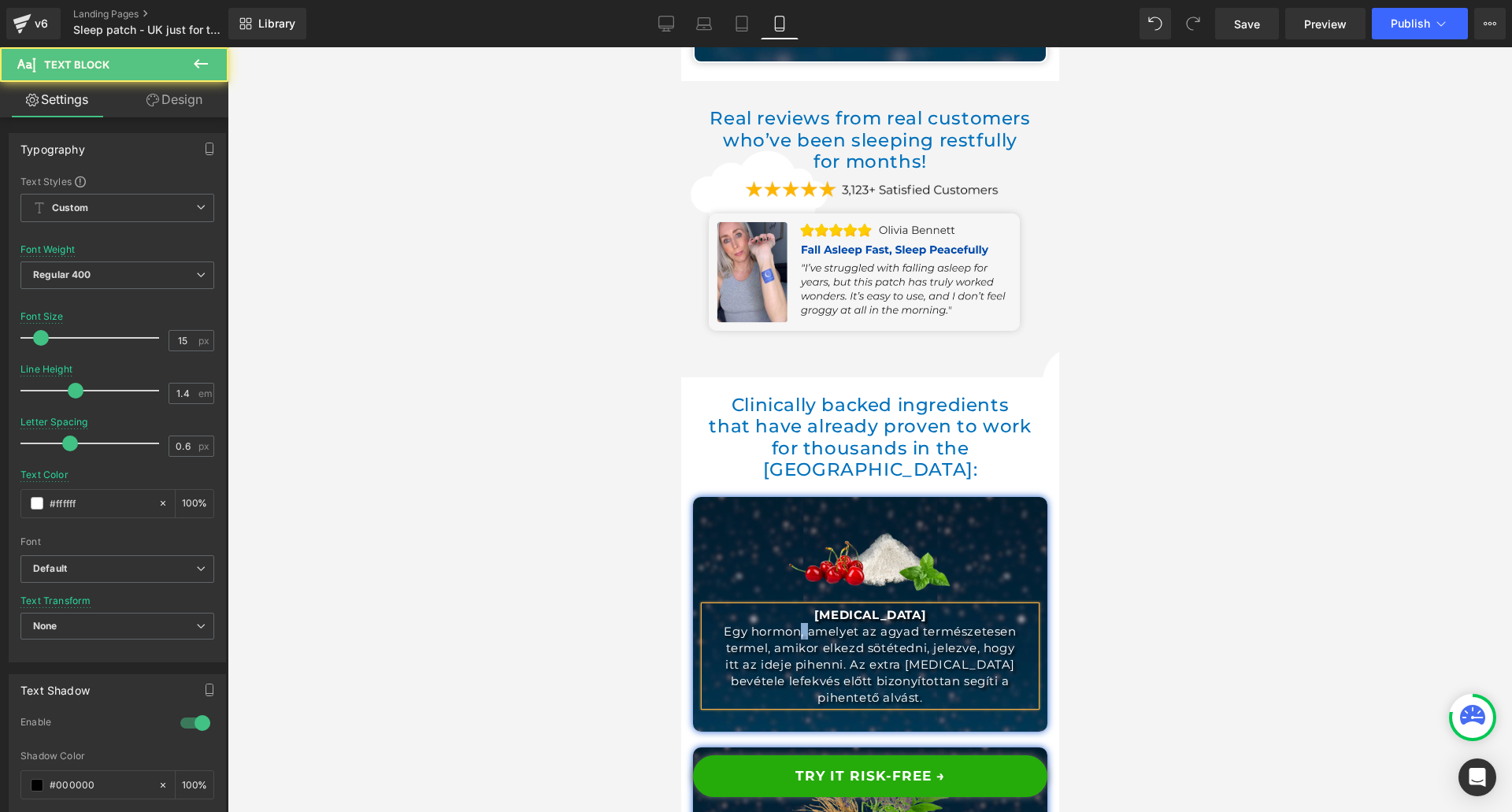
click at [844, 624] on p "Egy hormon, amelyet az agyad természetesen termel, amikor elkezd sötétedni, jel…" at bounding box center [869, 665] width 299 height 83
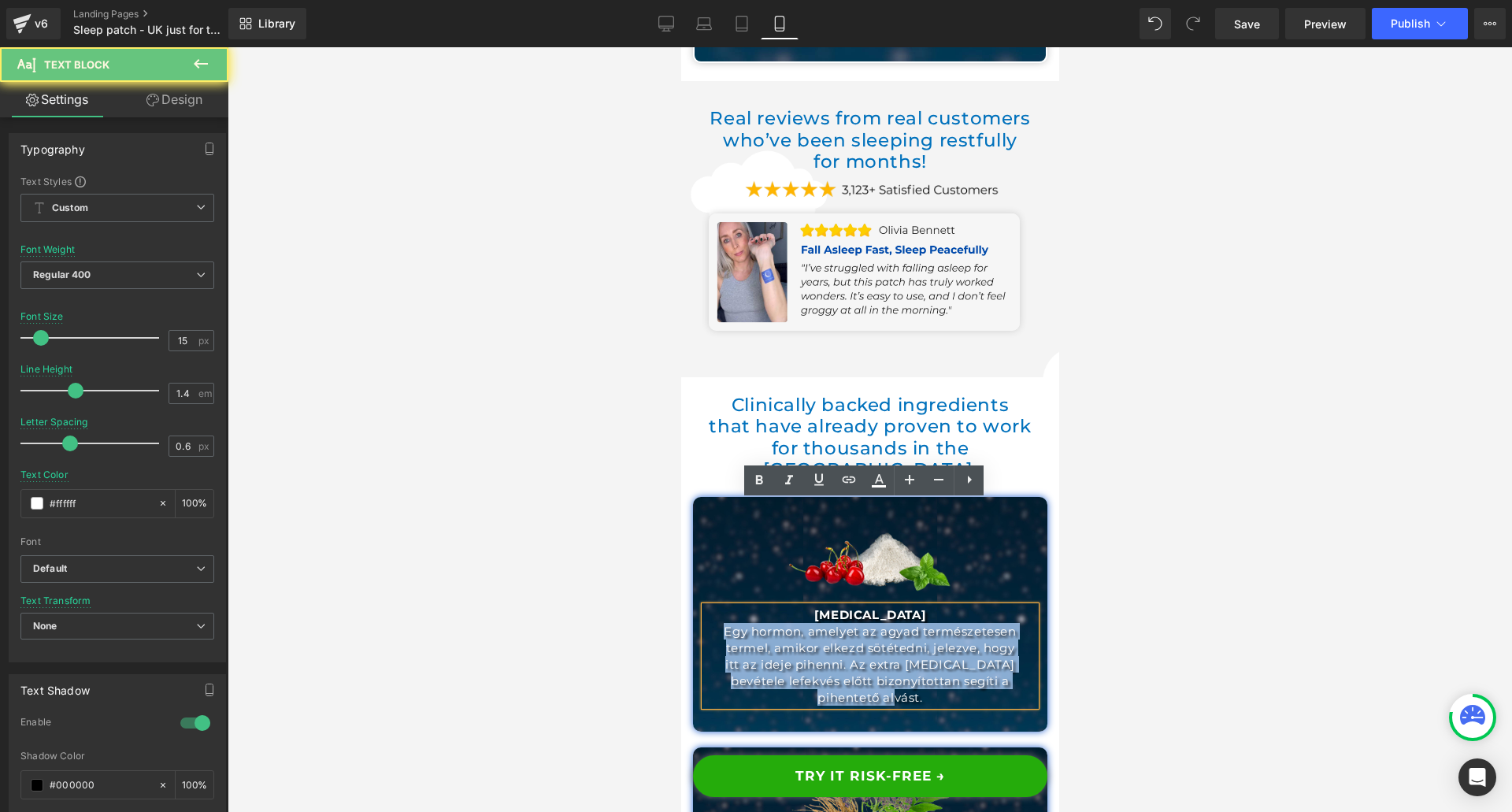
click at [844, 624] on p "Egy hormon, amelyet az agyad természetesen termel, amikor elkezd sötétedni, jel…" at bounding box center [869, 665] width 299 height 83
paste div
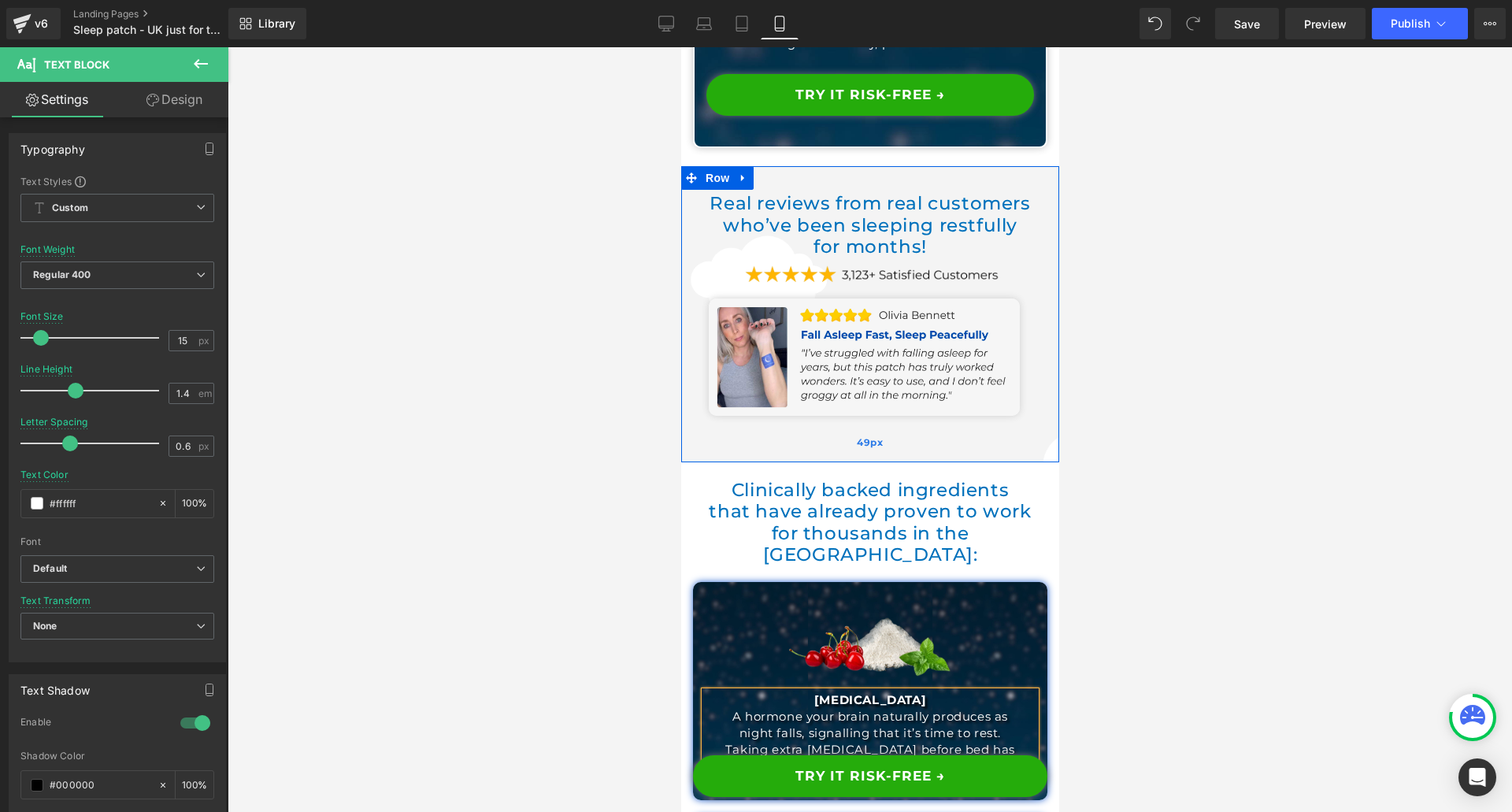
scroll to position [6055, 0]
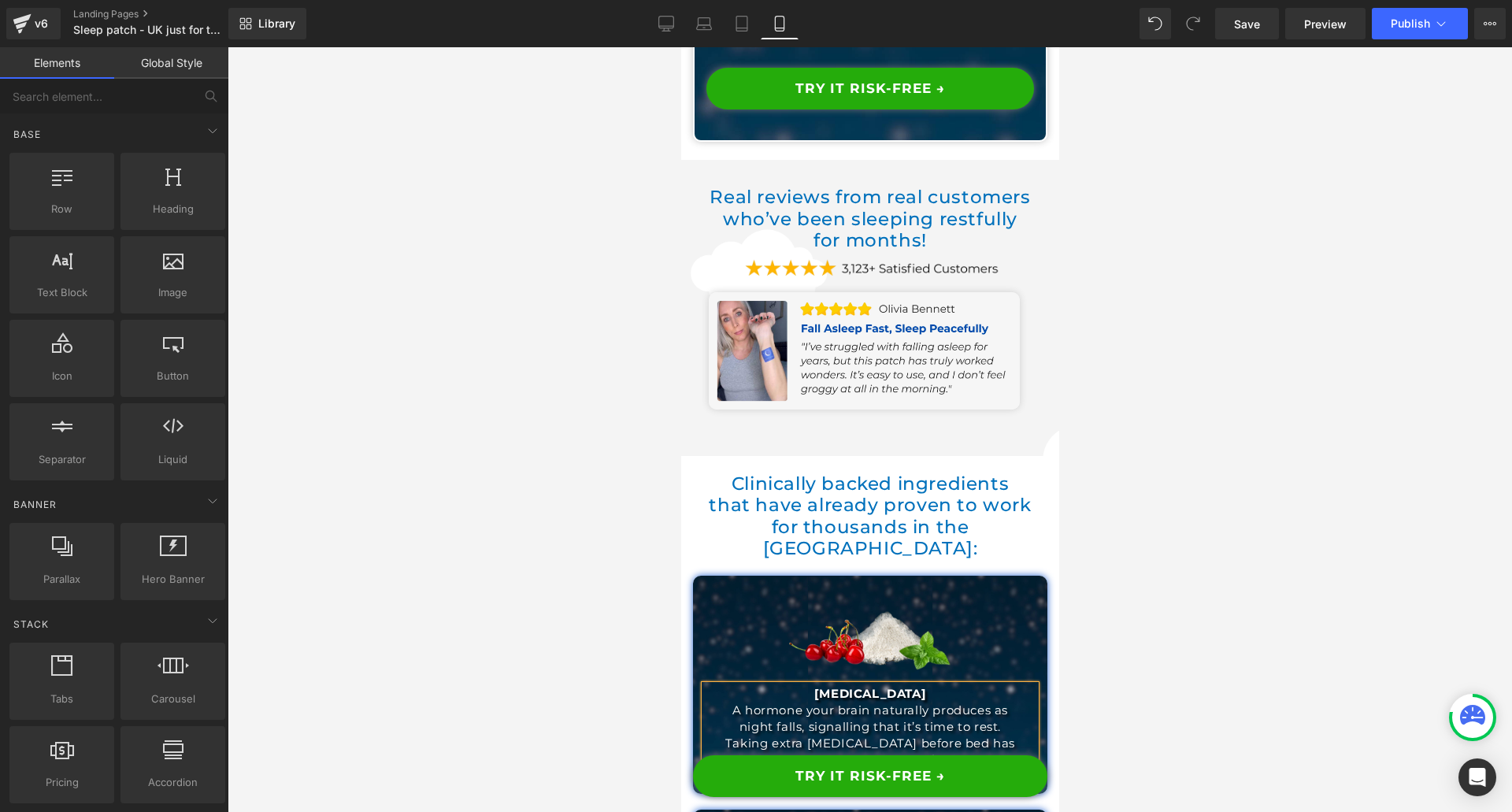
click at [1156, 489] on div at bounding box center [870, 429] width 1285 height 765
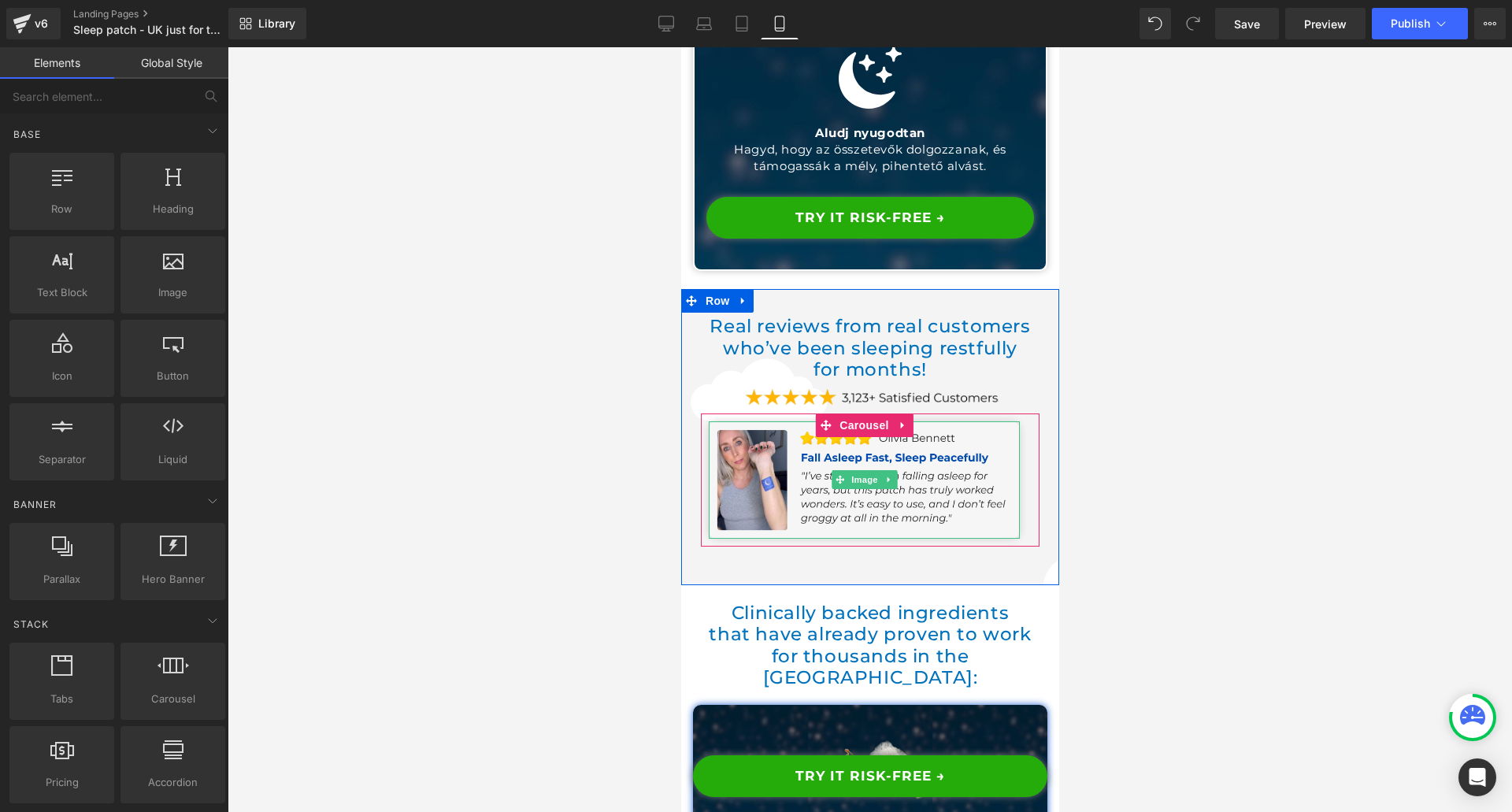
scroll to position [5977, 0]
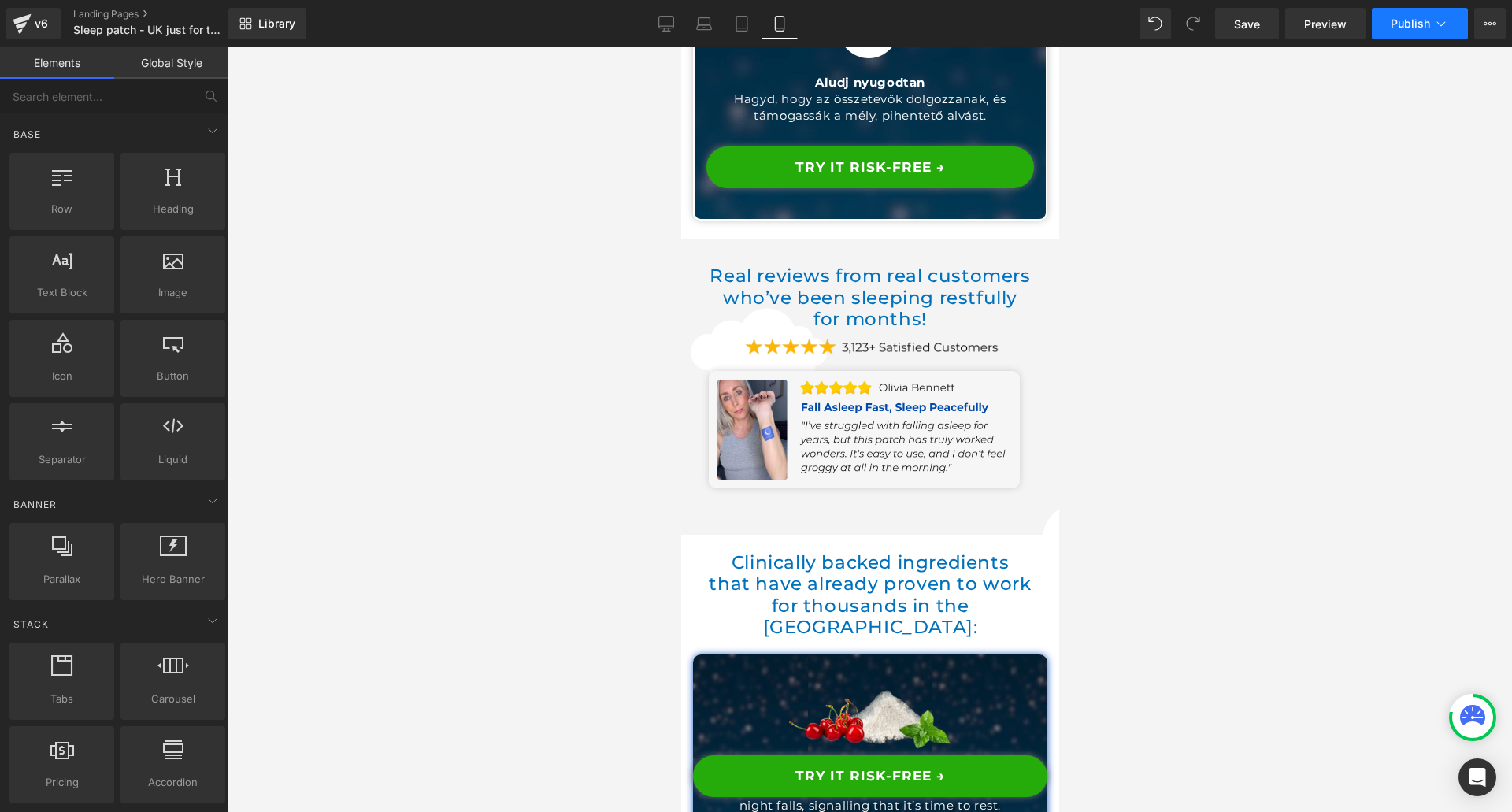
click at [1411, 21] on span "Publish" at bounding box center [1411, 23] width 39 height 12
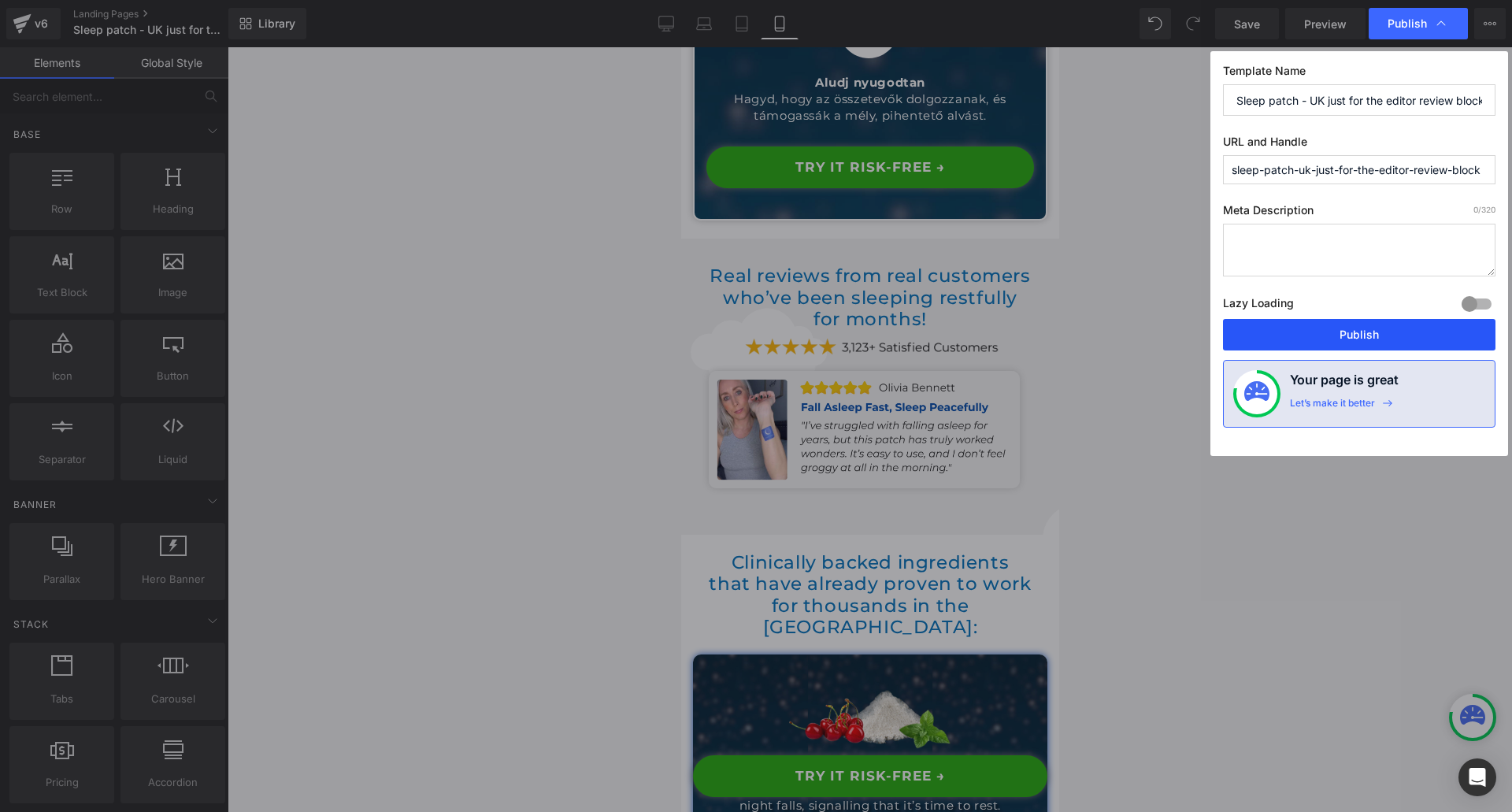
click at [1315, 333] on button "Publish" at bounding box center [1359, 335] width 273 height 32
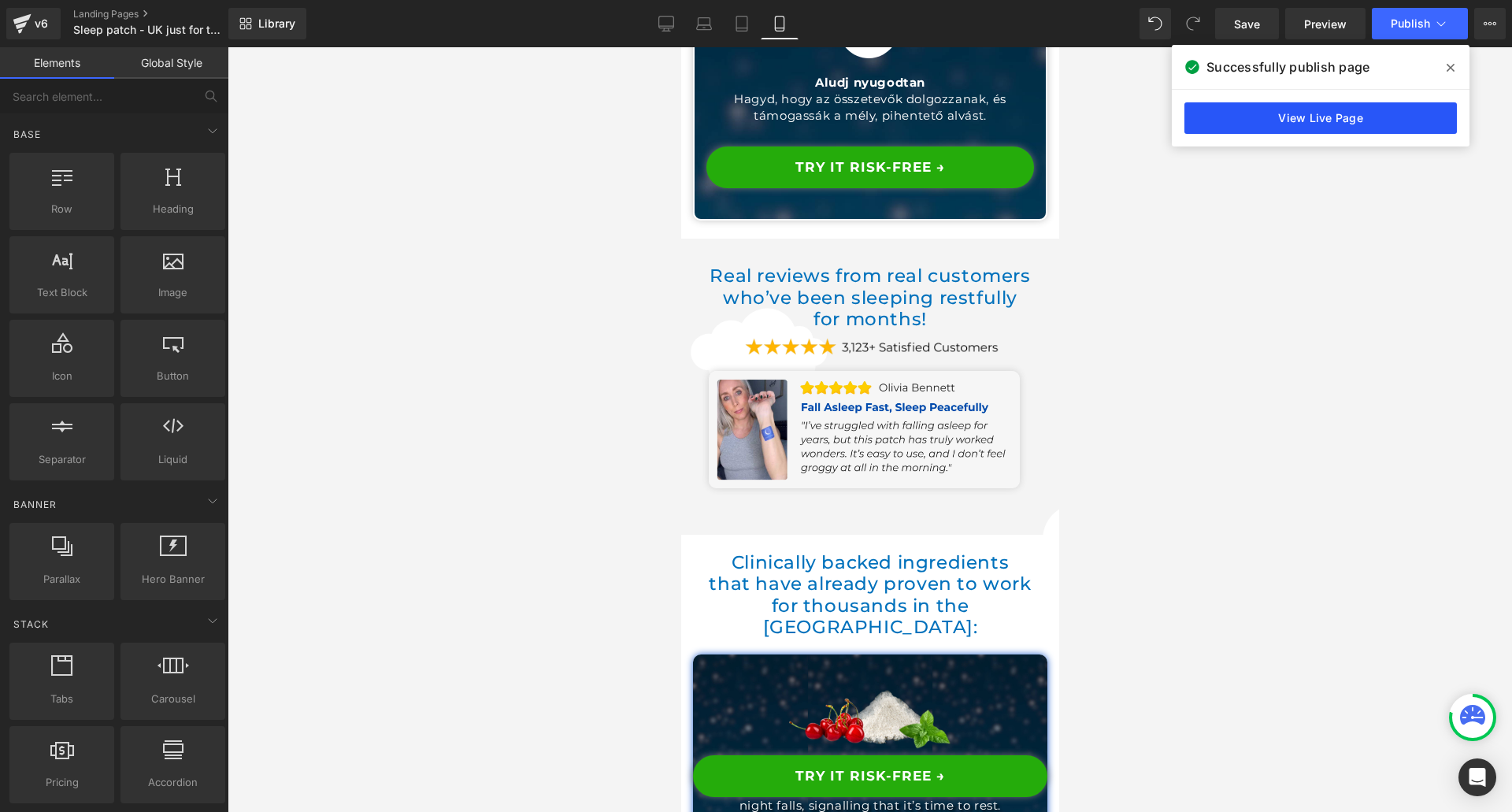
click at [1355, 106] on link "View Live Page" at bounding box center [1321, 118] width 273 height 32
